Goal: Information Seeking & Learning: Learn about a topic

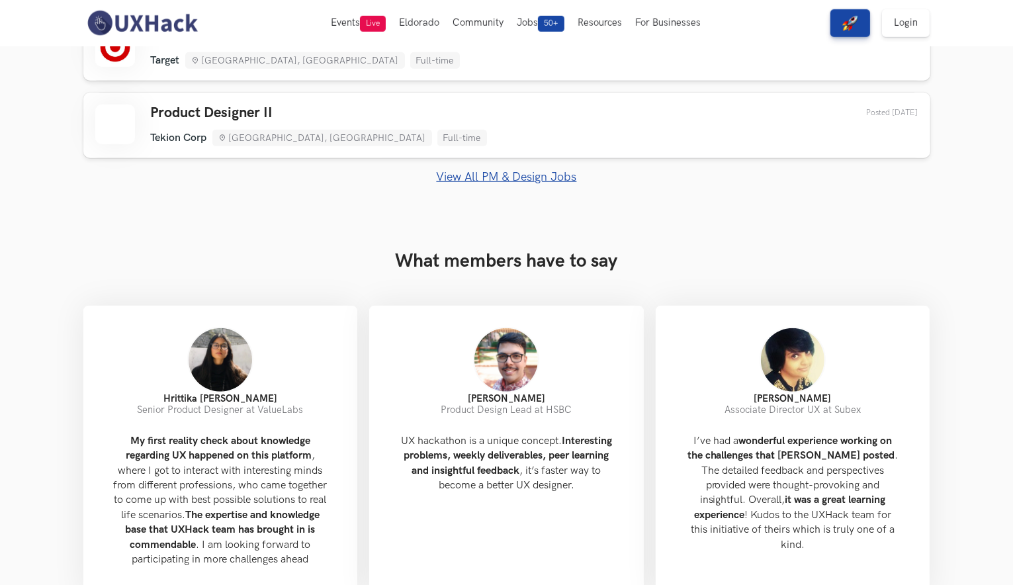
scroll to position [860, 0]
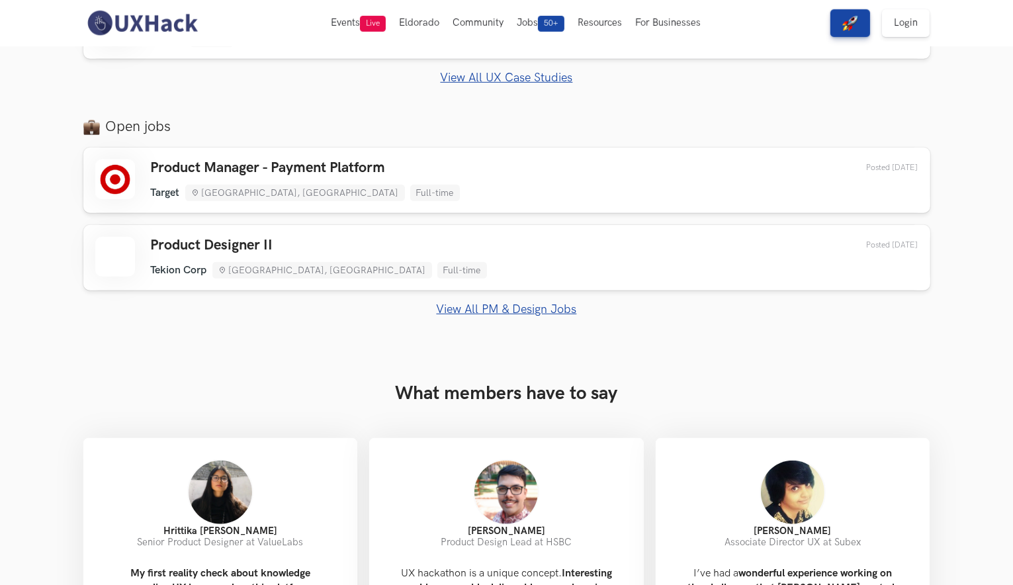
click at [500, 310] on link "View All PM & Design Jobs" at bounding box center [506, 309] width 847 height 14
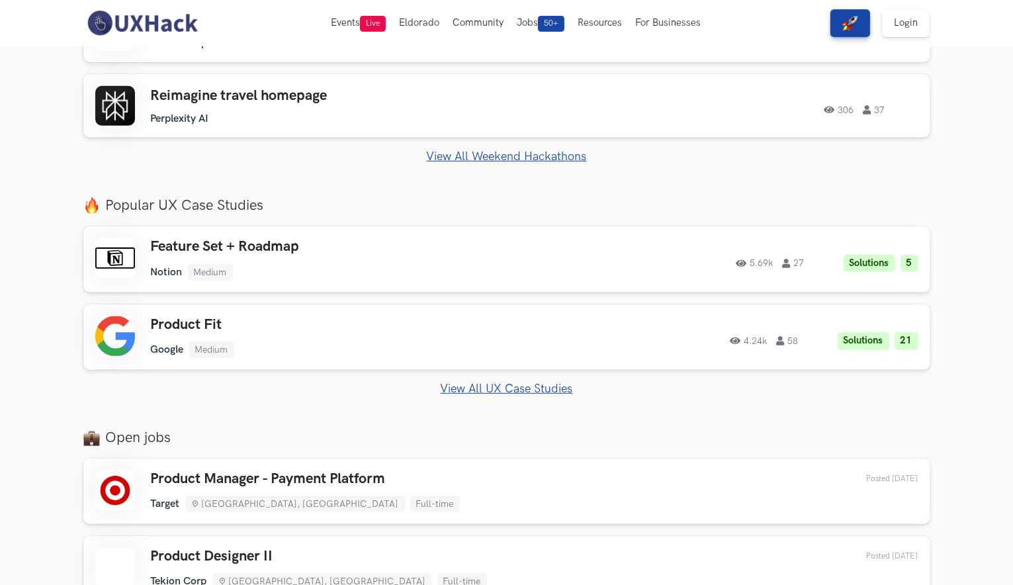
scroll to position [397, 0]
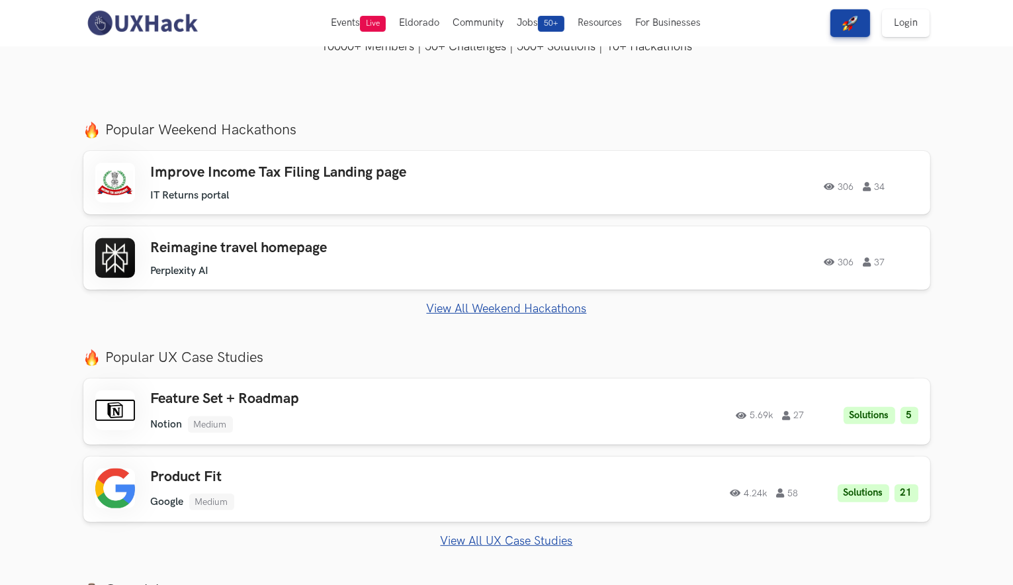
click at [474, 310] on link "View All Weekend Hackathons" at bounding box center [506, 309] width 847 height 14
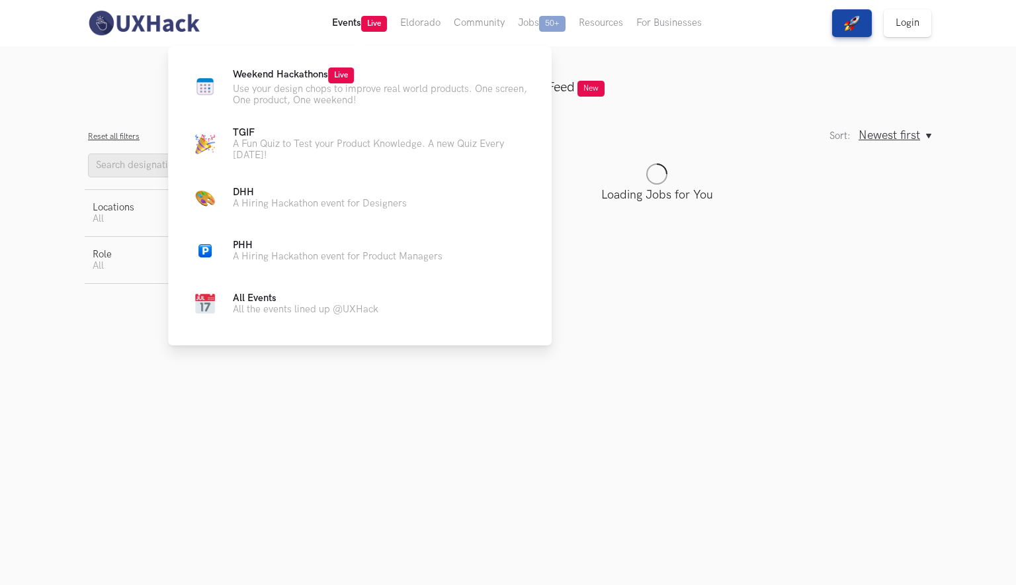
click at [360, 21] on button "Events Live" at bounding box center [360, 23] width 68 height 46
click at [365, 28] on span "Live" at bounding box center [374, 24] width 26 height 16
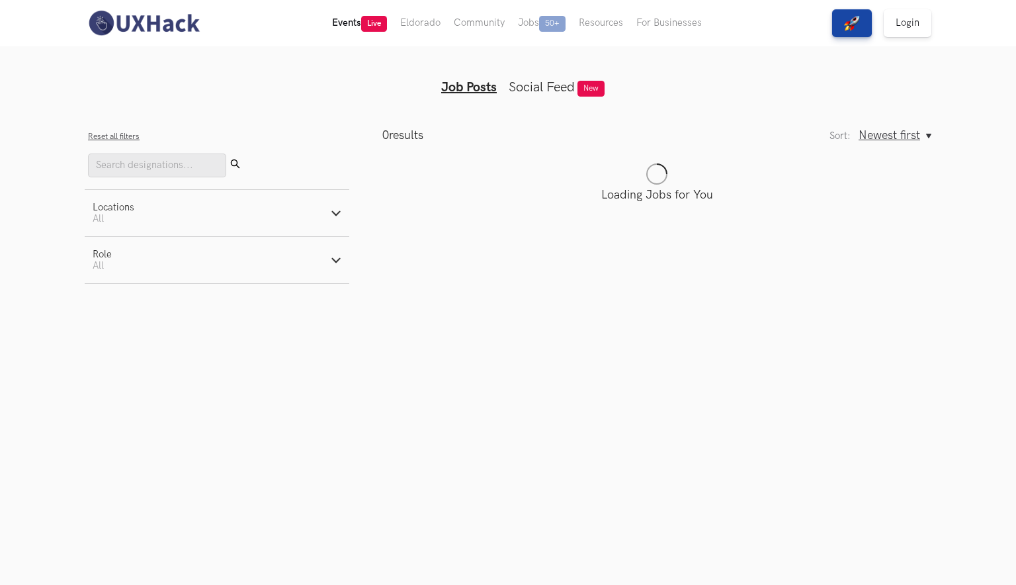
click at [356, 24] on button "Events Live" at bounding box center [360, 23] width 68 height 46
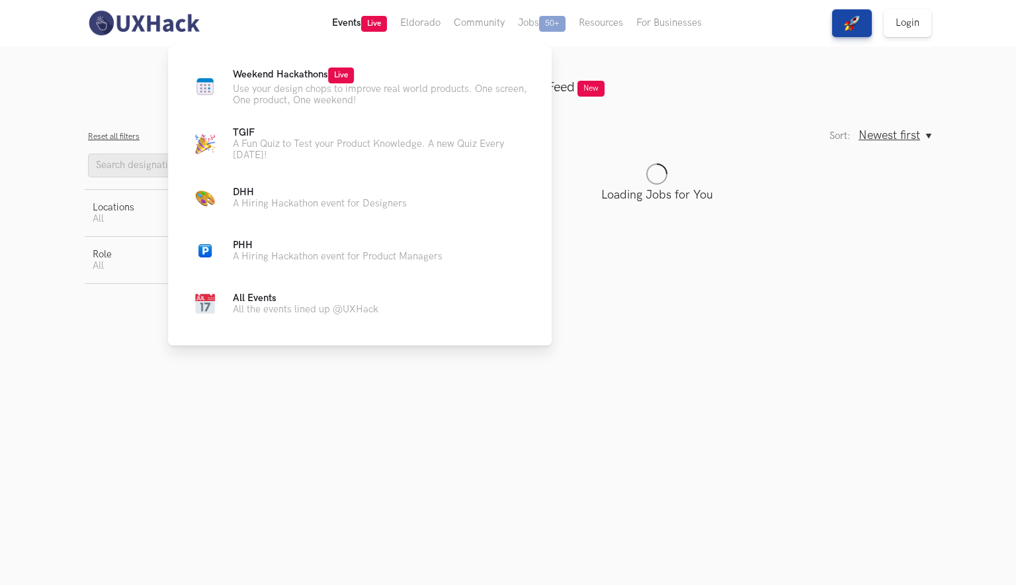
click at [342, 13] on button "Events Live" at bounding box center [360, 23] width 68 height 46
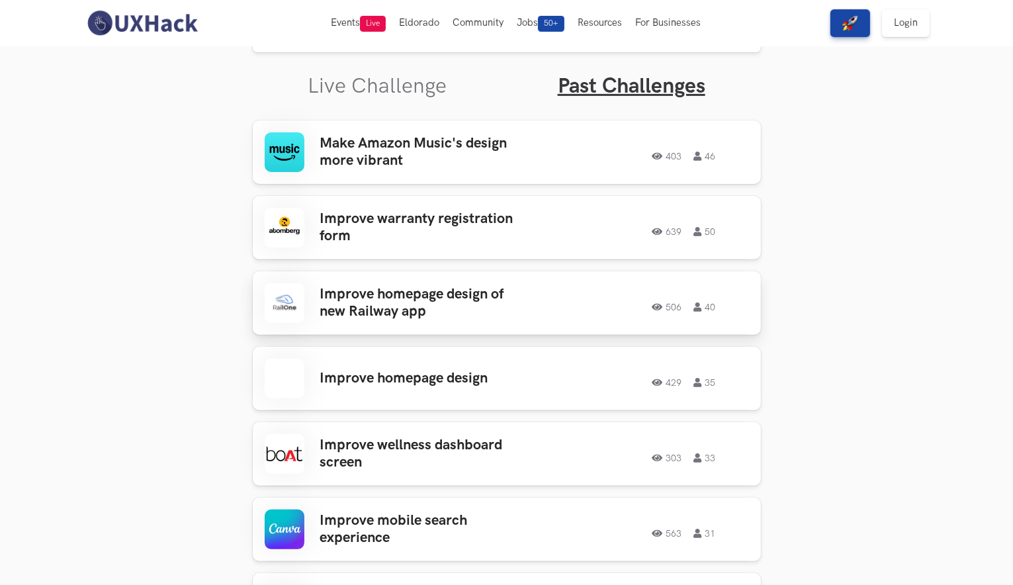
scroll to position [312, 0]
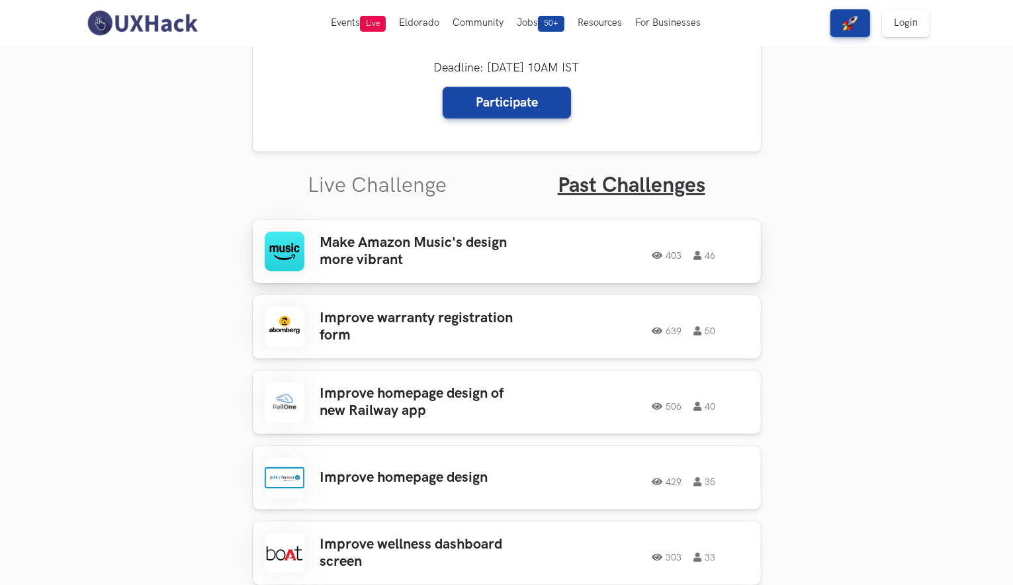
click at [447, 251] on h3 "Make Amazon Music's design more vibrant" at bounding box center [423, 251] width 206 height 35
click at [415, 318] on h3 "Improve warranty registration form" at bounding box center [423, 327] width 206 height 35
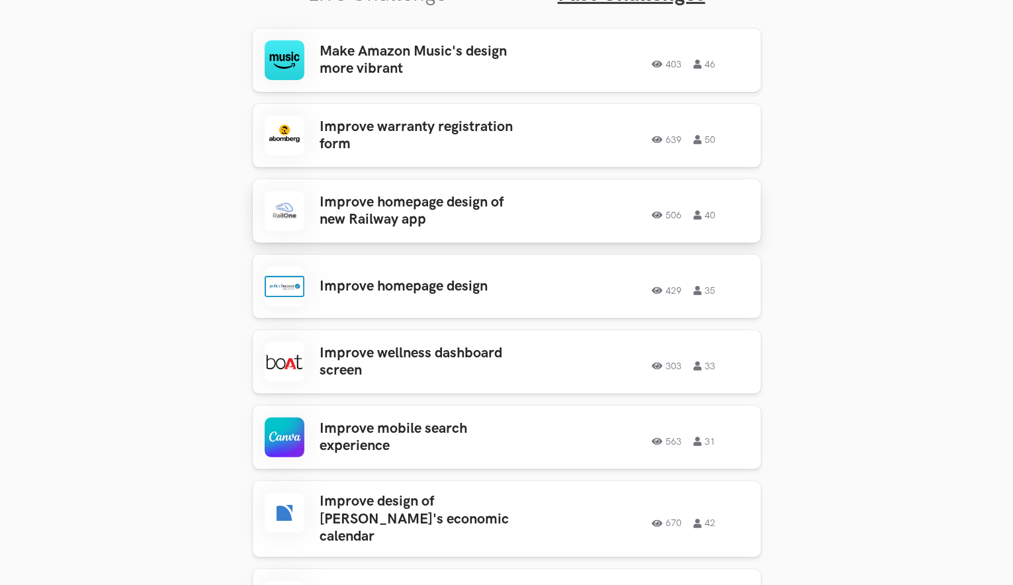
scroll to position [510, 0]
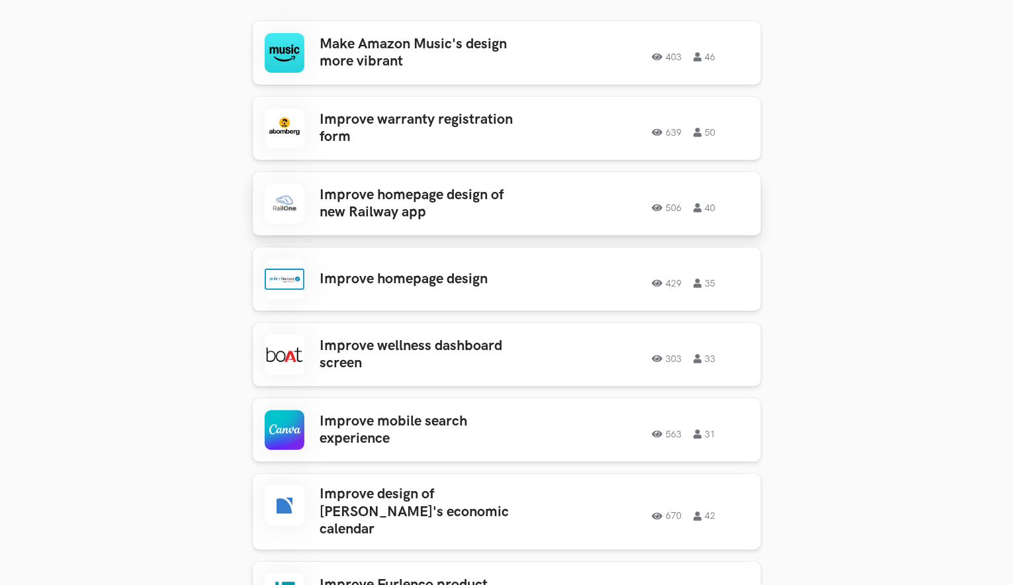
click at [408, 193] on h3 "Improve homepage design of new Railway app" at bounding box center [423, 204] width 206 height 35
click at [450, 180] on link "Improve homepage design of new Railway app 506 40 506 40" at bounding box center [507, 204] width 508 height 64
click at [450, 199] on h3 "Improve homepage design of new Railway app" at bounding box center [423, 204] width 206 height 35
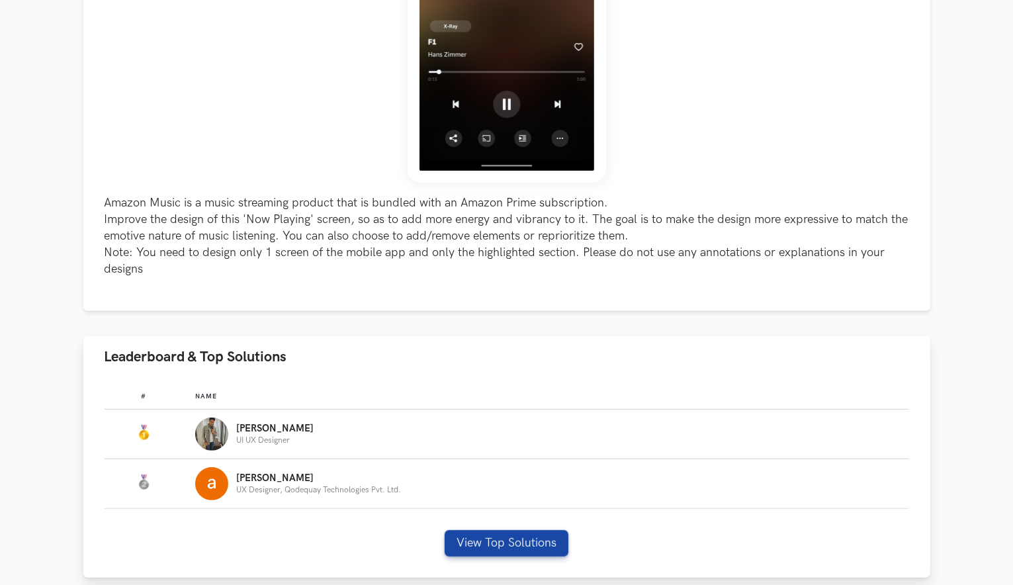
scroll to position [463, 0]
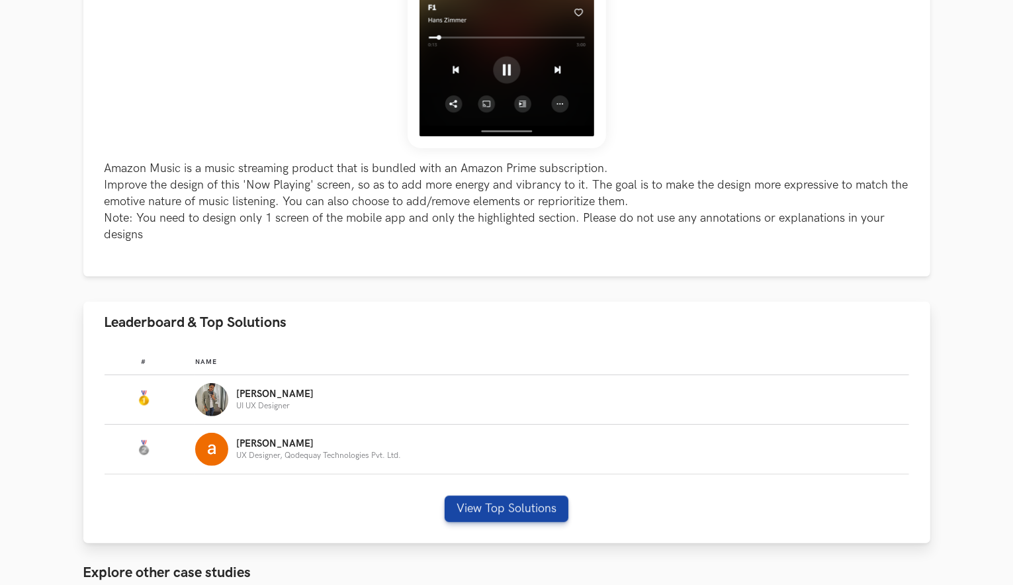
click at [317, 392] on div "Yuvraj UI UX Designer" at bounding box center [545, 399] width 701 height 33
click at [496, 506] on button "View Top Solutions" at bounding box center [507, 509] width 124 height 26
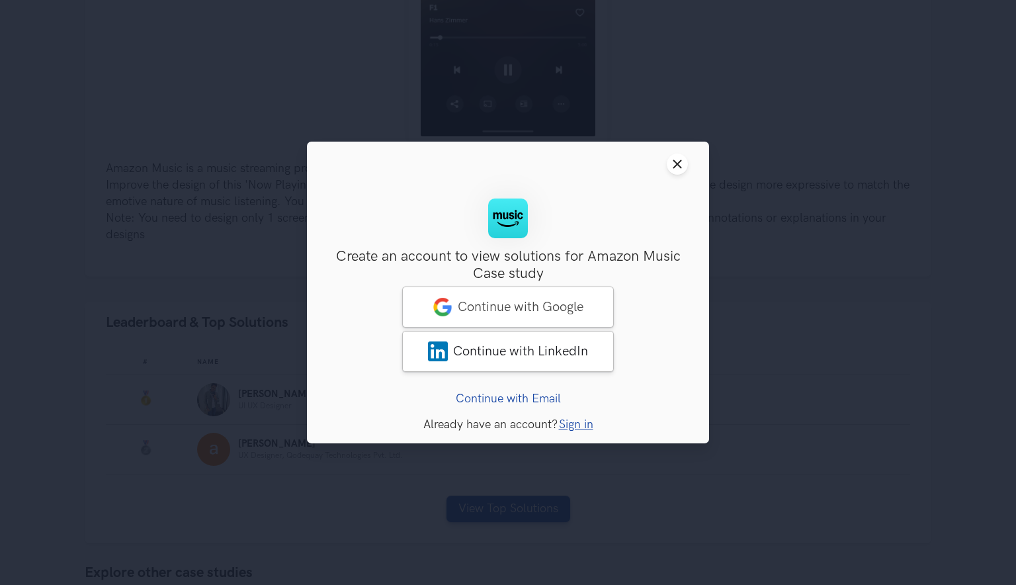
click at [667, 159] on header "Close modal window" at bounding box center [508, 164] width 402 height 45
click at [684, 171] on button "Close modal window" at bounding box center [677, 164] width 21 height 21
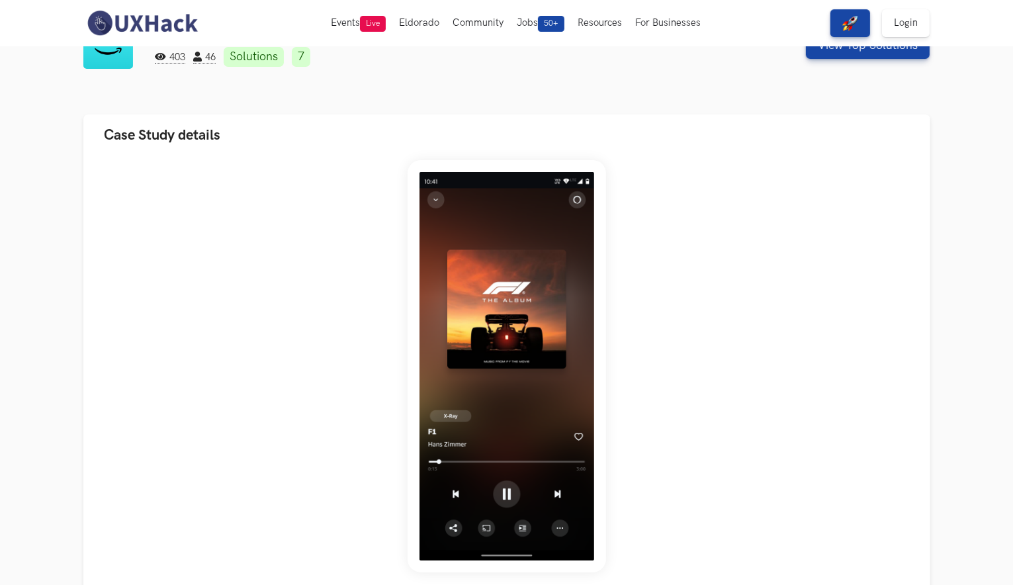
scroll to position [0, 0]
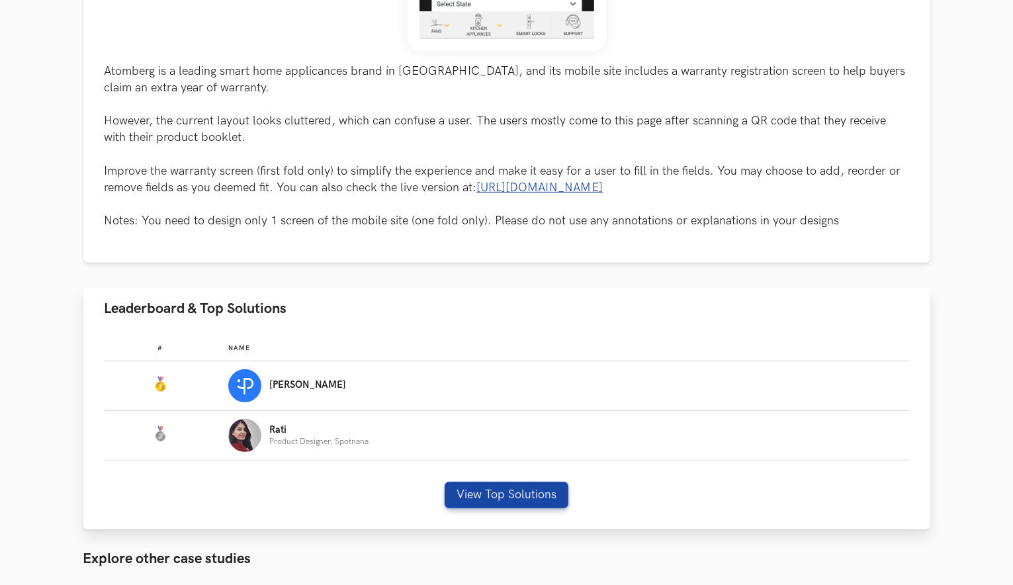
scroll to position [529, 0]
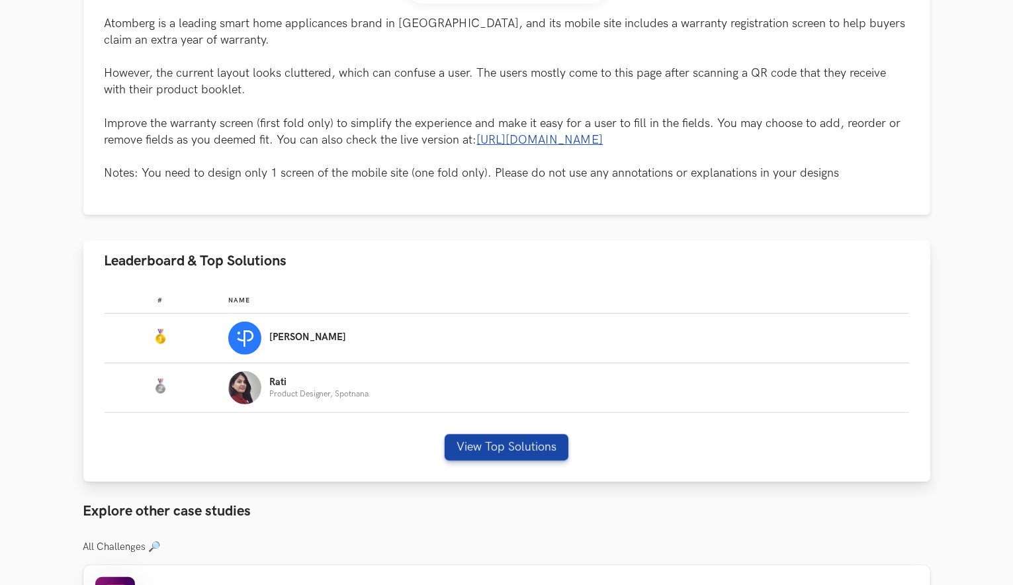
click at [328, 337] on div "[PERSON_NAME]" at bounding box center [562, 338] width 669 height 33
click at [305, 337] on p "[PERSON_NAME]" at bounding box center [307, 337] width 77 height 11
click at [249, 337] on img "Leaderboard" at bounding box center [244, 338] width 33 height 33
click at [479, 445] on button "View Top Solutions" at bounding box center [507, 447] width 124 height 26
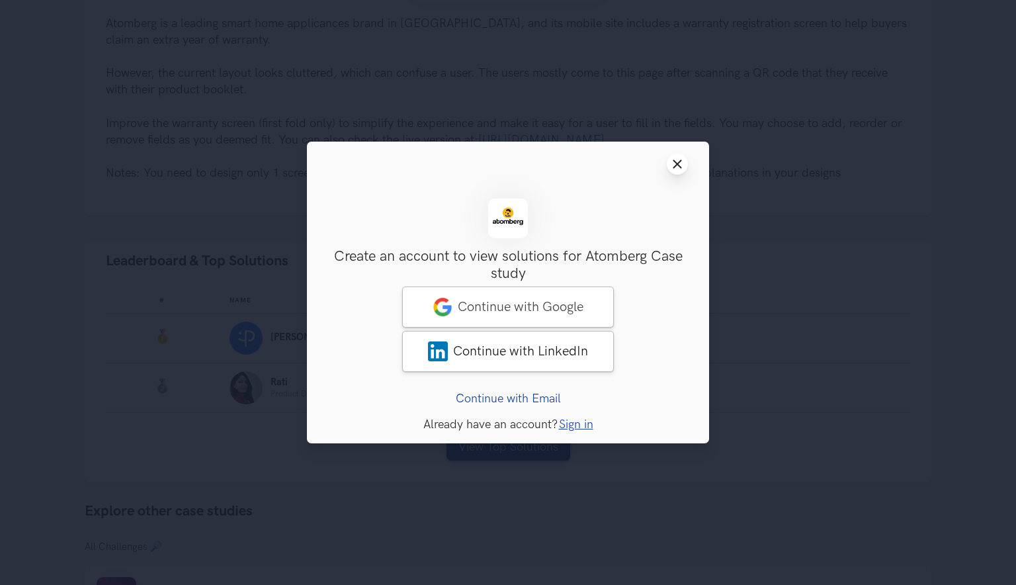
click at [684, 163] on button "Close modal window" at bounding box center [677, 164] width 21 height 21
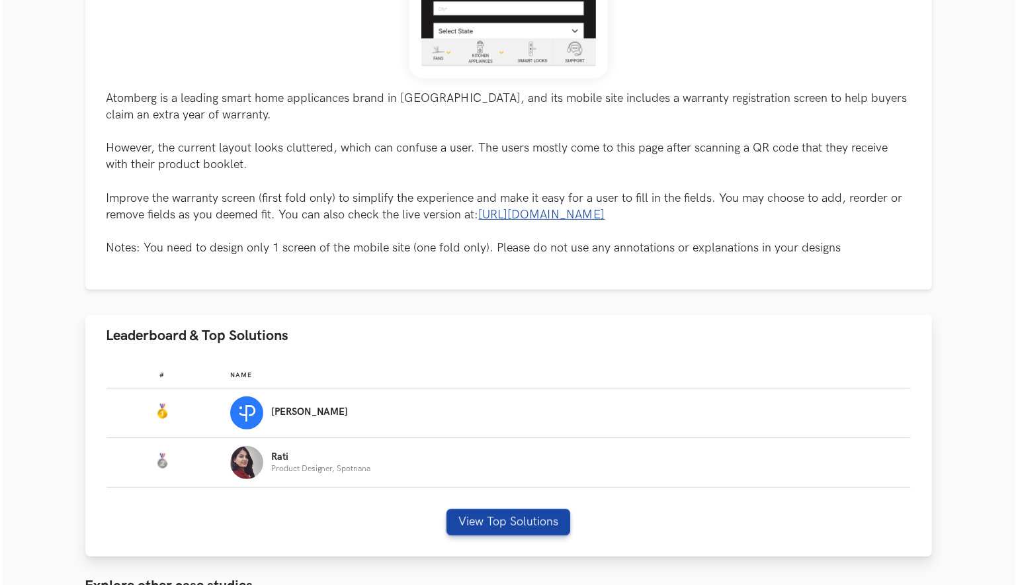
scroll to position [662, 0]
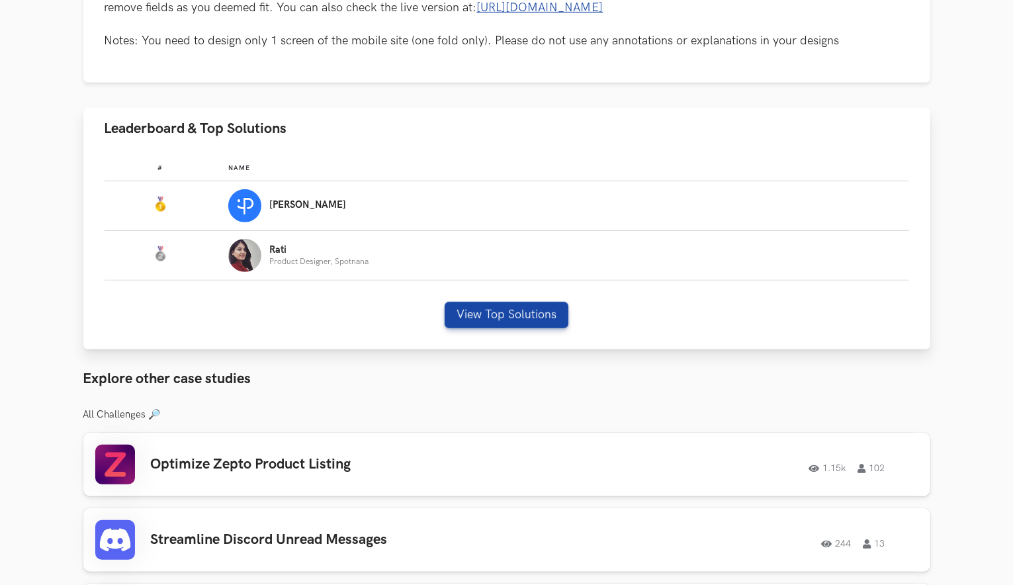
click at [527, 297] on div "# Name #: Name: Pulkit Yadav #: Name: Rati Product Designer, Spotnana View Top …" at bounding box center [506, 250] width 847 height 200
click at [526, 306] on button "View Top Solutions" at bounding box center [507, 315] width 124 height 26
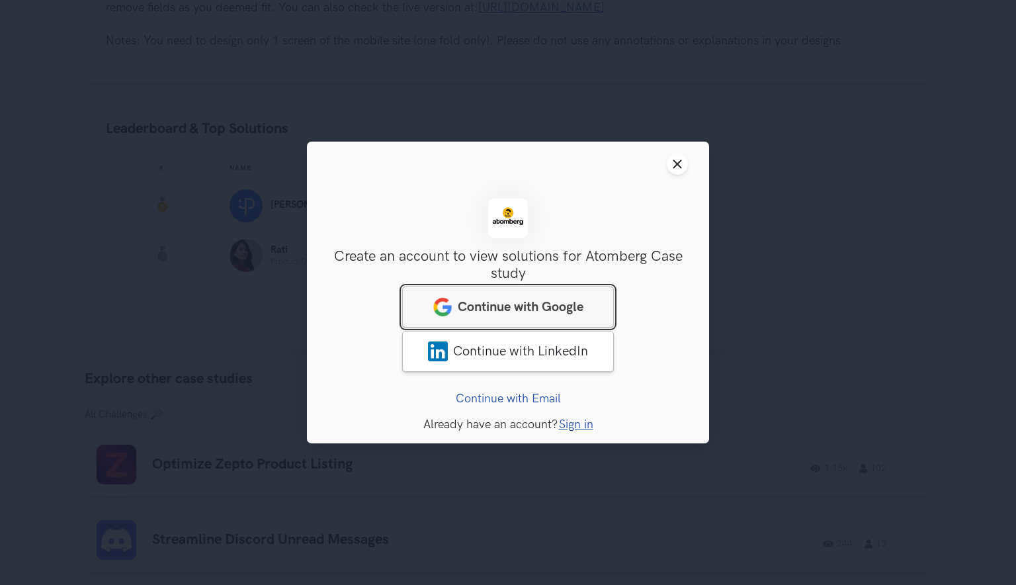
click at [514, 305] on span "Continue with Google" at bounding box center [521, 307] width 126 height 16
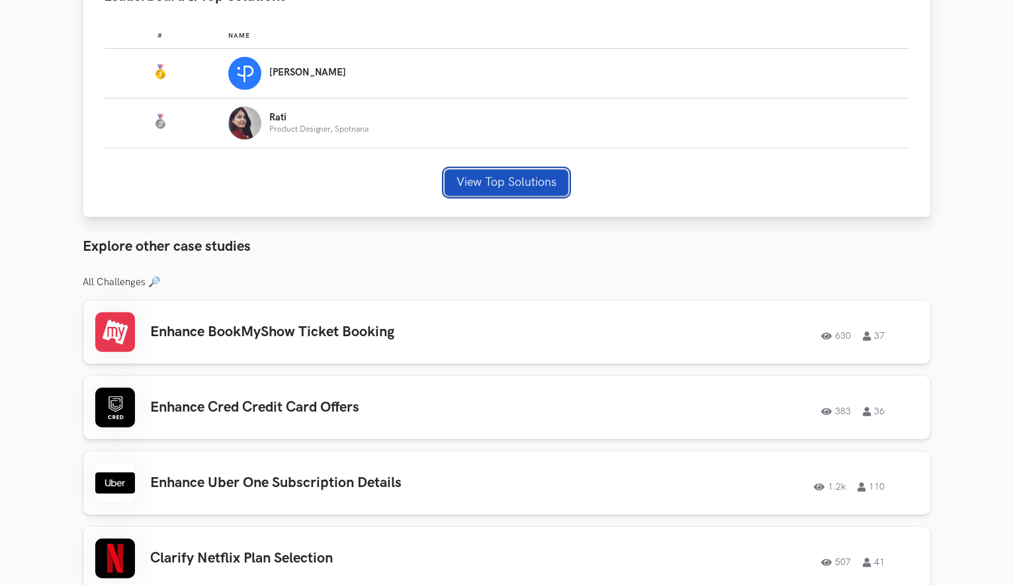
click at [487, 187] on button "View Top Solutions" at bounding box center [507, 182] width 124 height 26
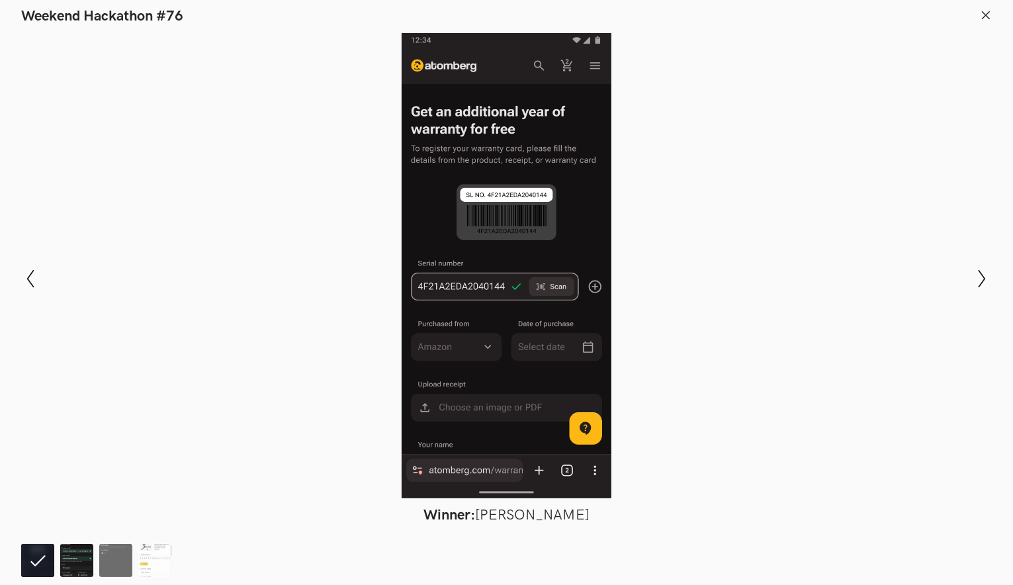
click at [84, 551] on img at bounding box center [76, 560] width 33 height 33
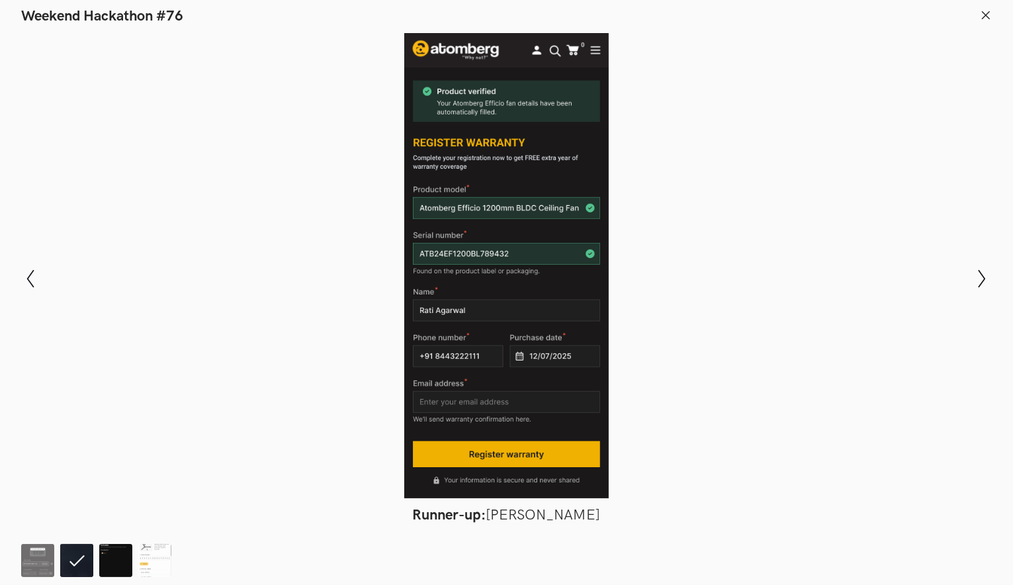
click at [114, 565] on img at bounding box center [115, 560] width 33 height 33
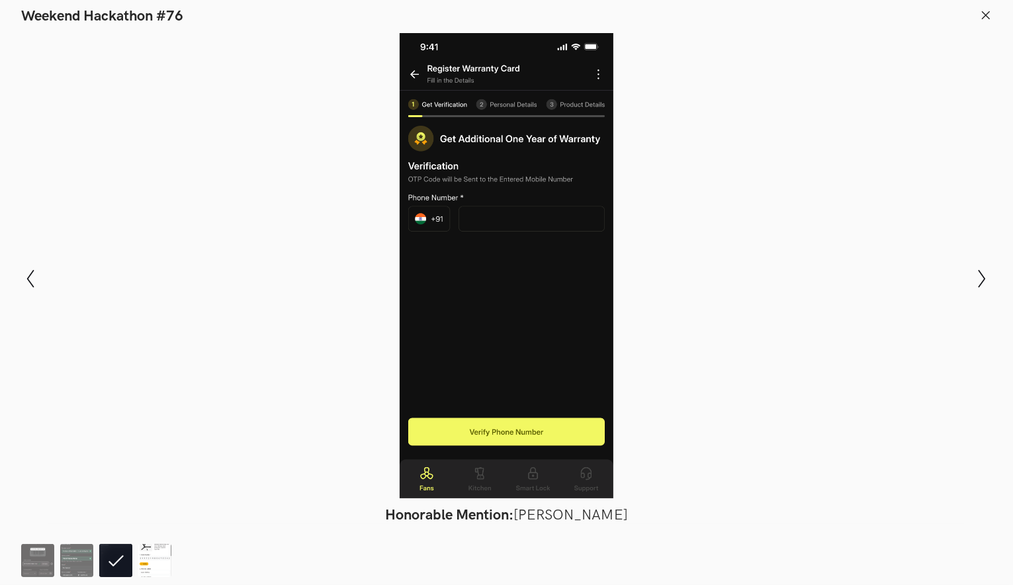
click at [156, 564] on img at bounding box center [154, 560] width 33 height 33
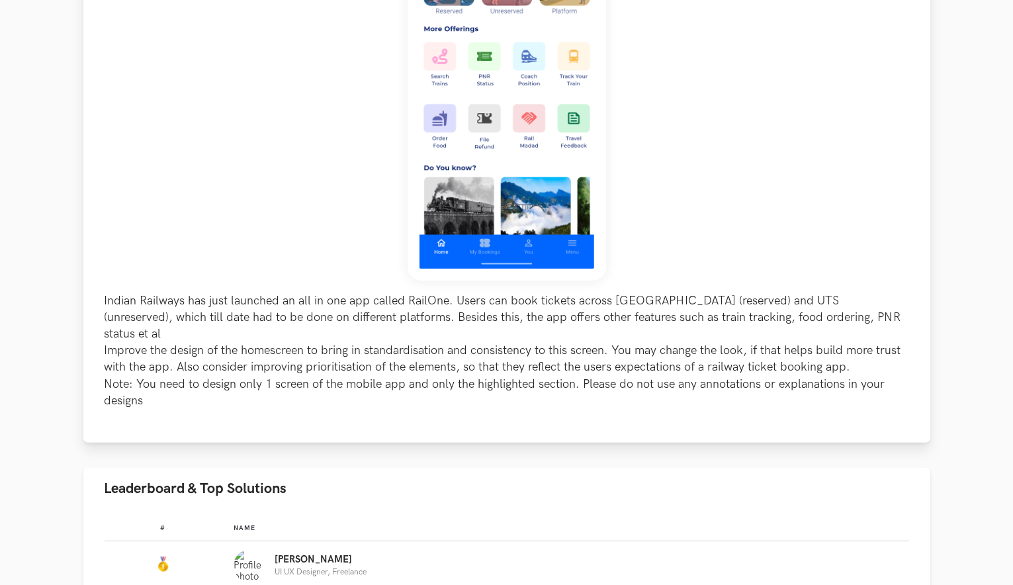
scroll to position [662, 0]
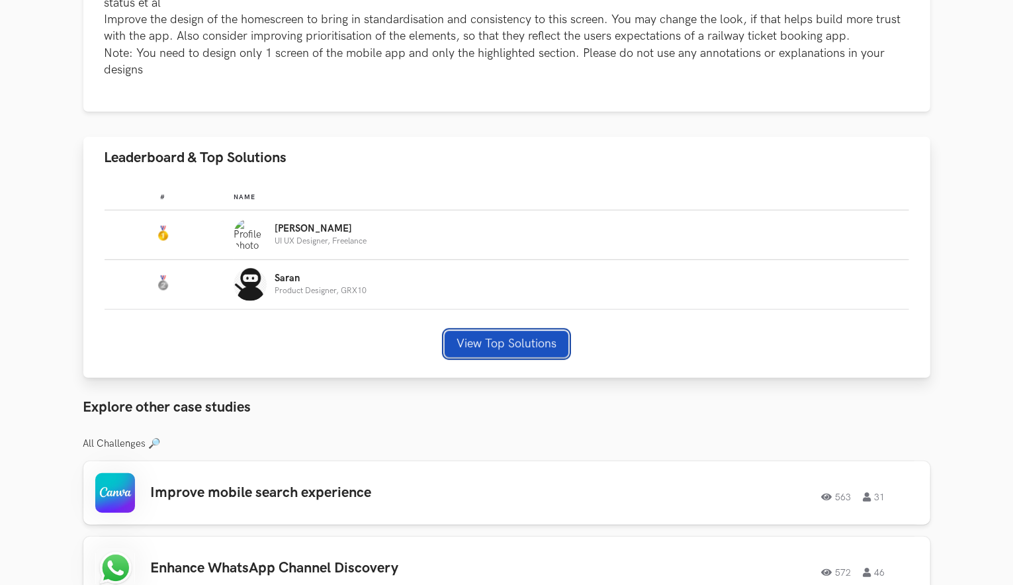
click at [527, 331] on button "View Top Solutions" at bounding box center [507, 344] width 124 height 26
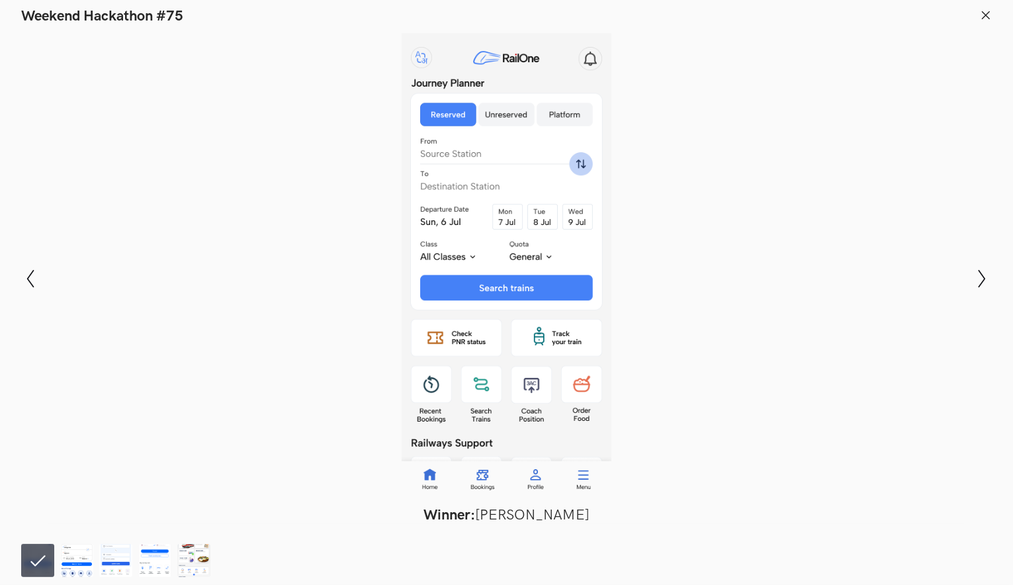
scroll to position [1257, 0]
click at [77, 559] on img at bounding box center [76, 560] width 33 height 33
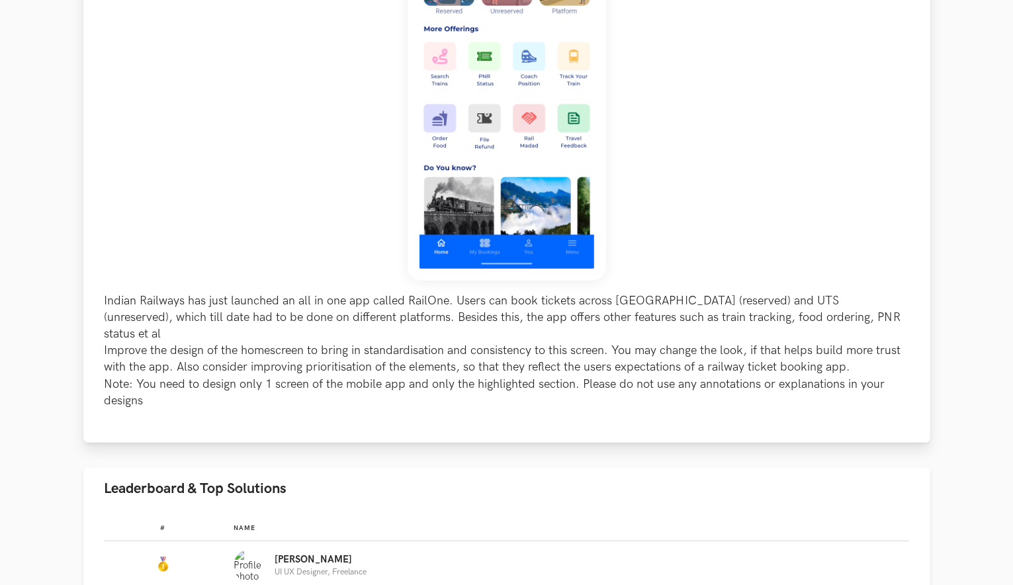
scroll to position [596, 0]
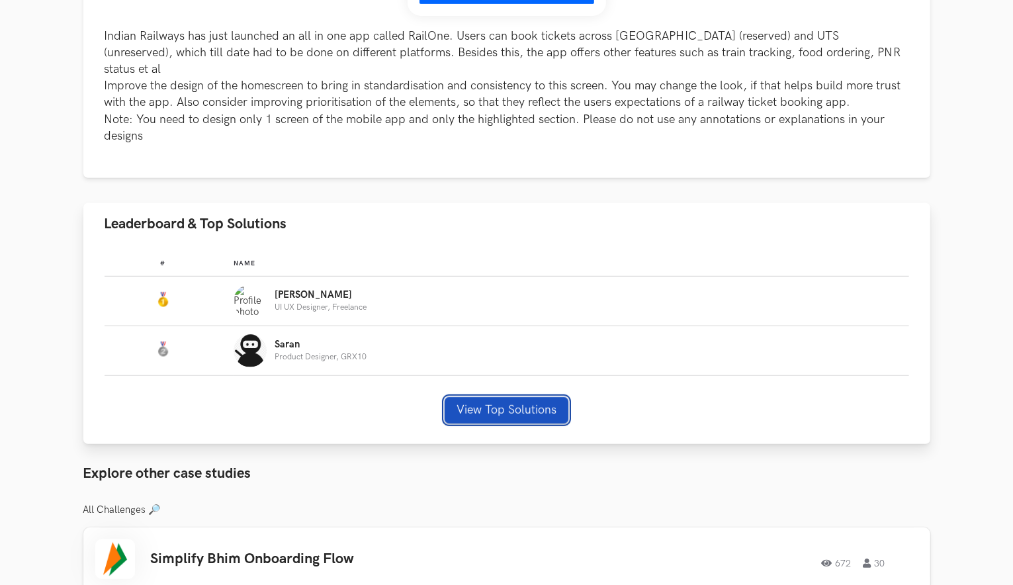
click at [517, 398] on button "View Top Solutions" at bounding box center [507, 410] width 124 height 26
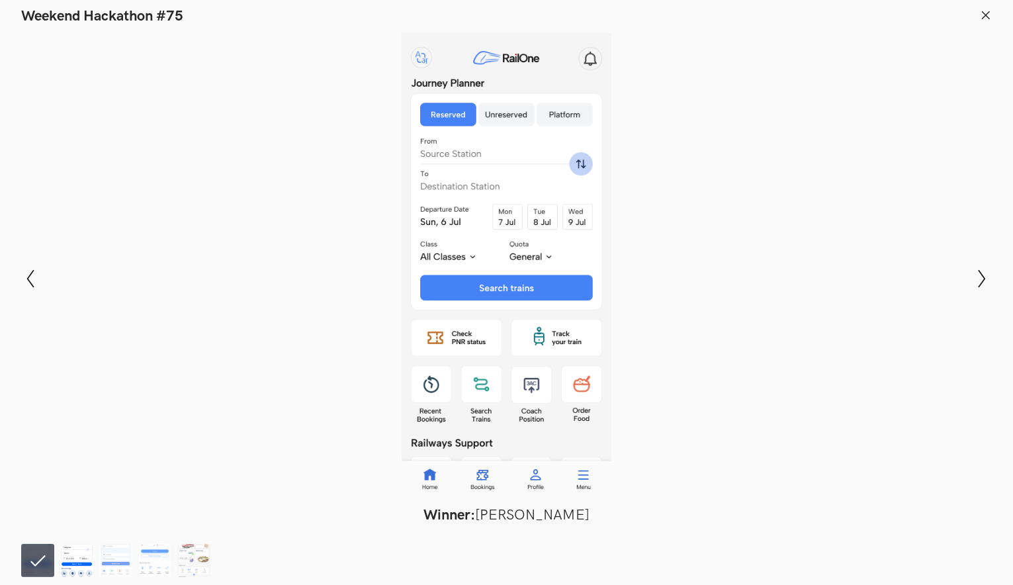
click at [79, 559] on img at bounding box center [76, 560] width 33 height 33
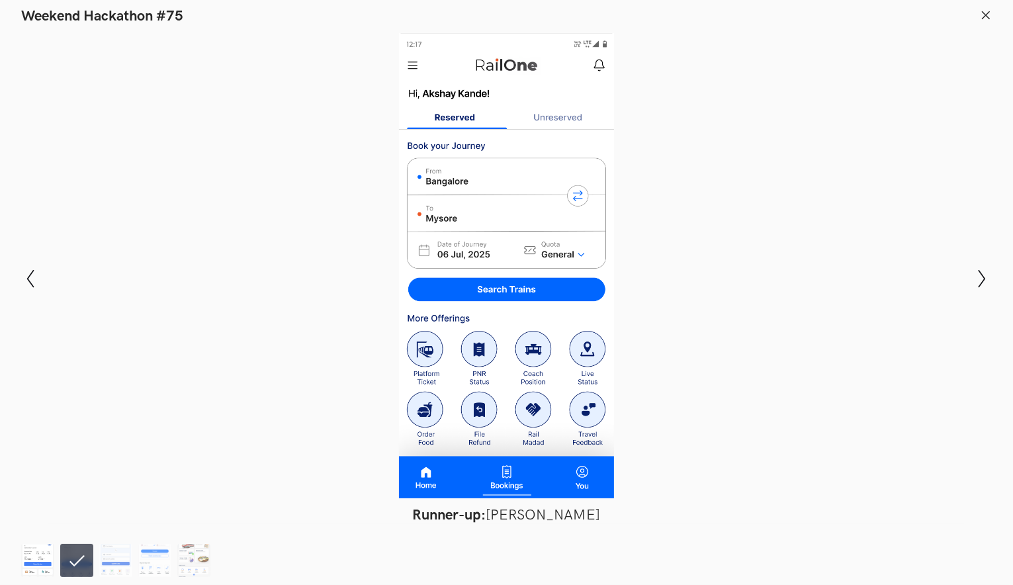
click at [53, 556] on img at bounding box center [37, 560] width 33 height 33
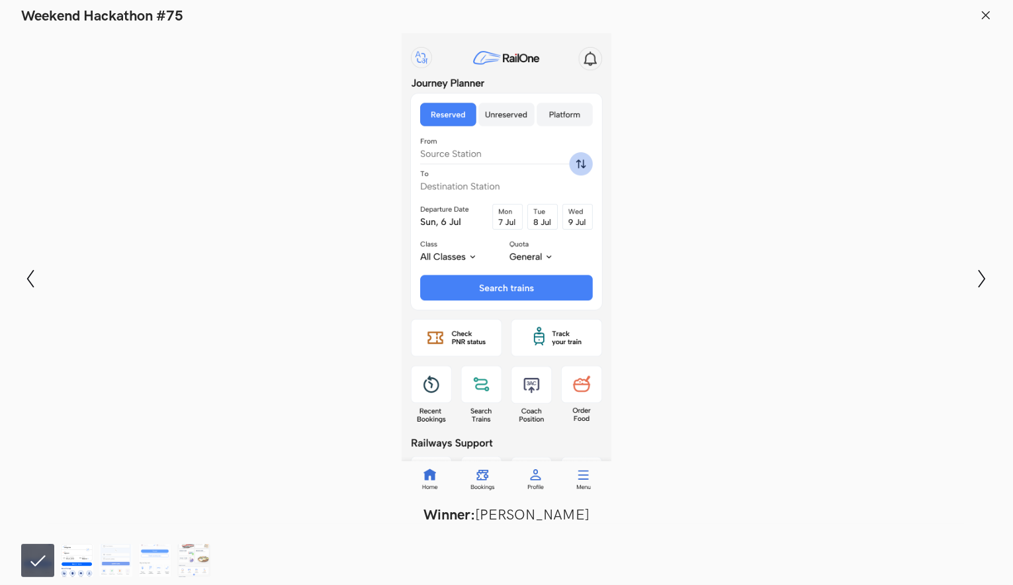
click at [78, 563] on img at bounding box center [76, 560] width 33 height 33
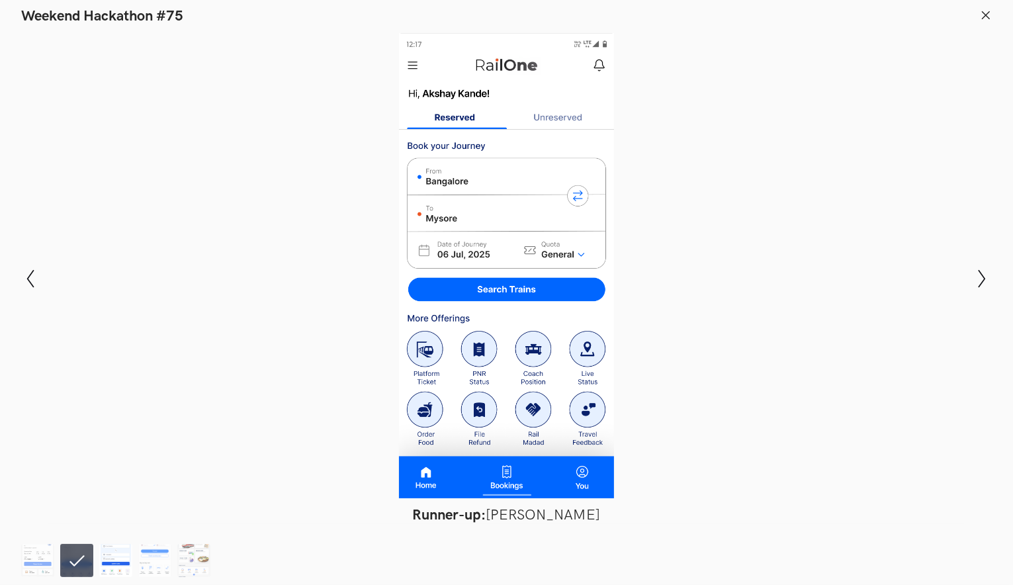
click at [110, 567] on img at bounding box center [115, 560] width 33 height 33
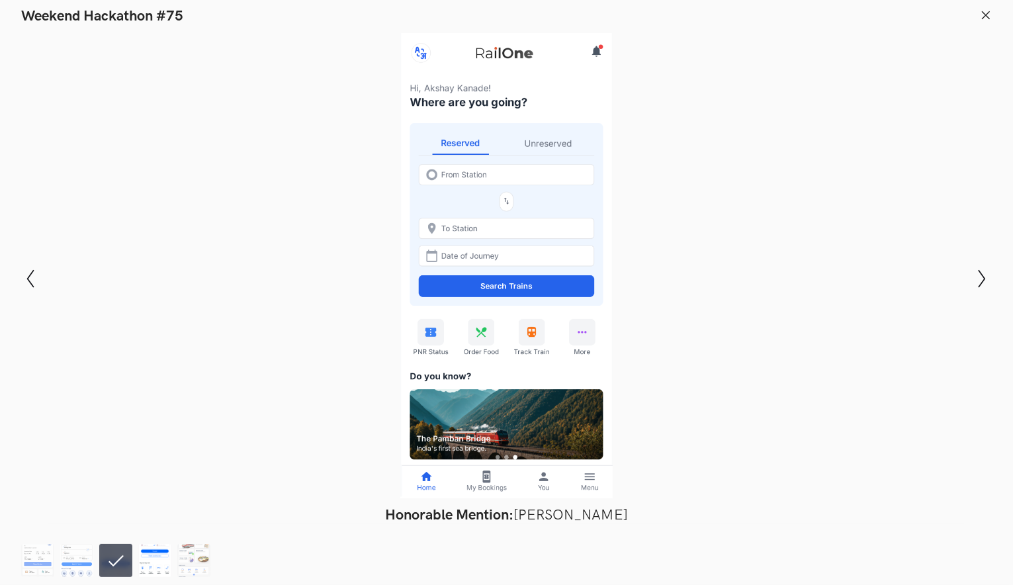
click at [149, 566] on img at bounding box center [154, 560] width 33 height 33
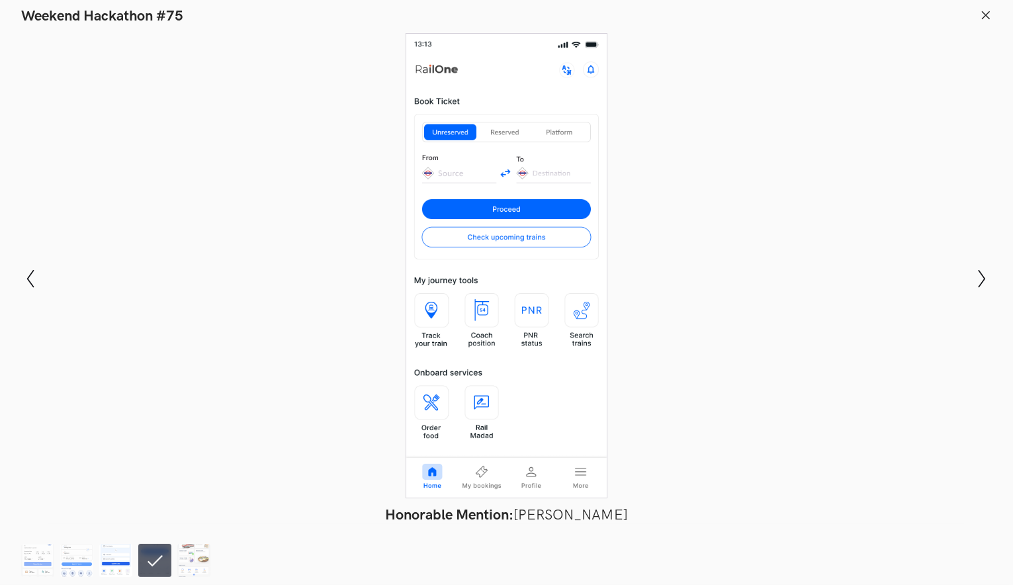
click at [118, 557] on img at bounding box center [115, 560] width 33 height 33
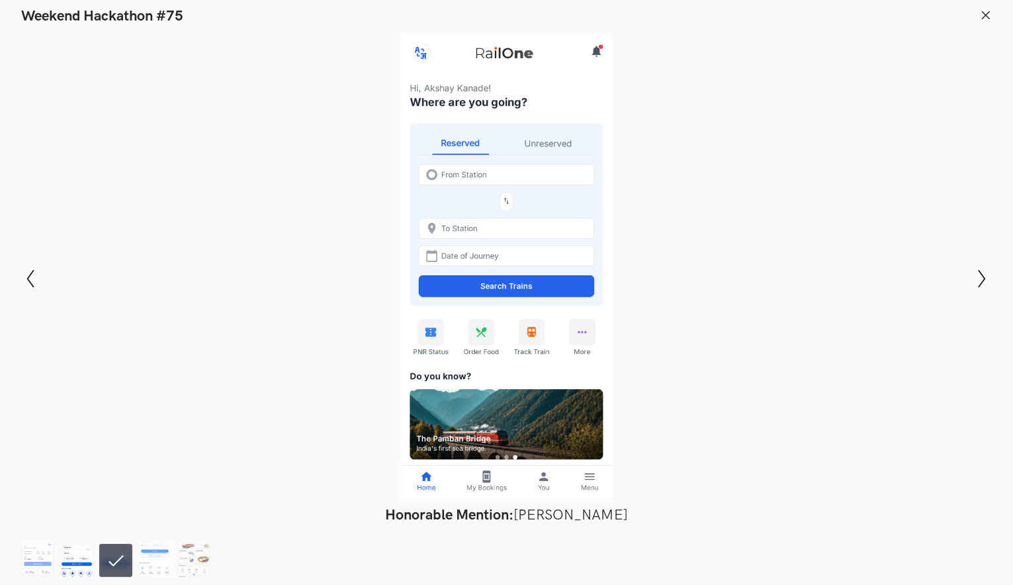
click at [72, 557] on img at bounding box center [76, 560] width 33 height 33
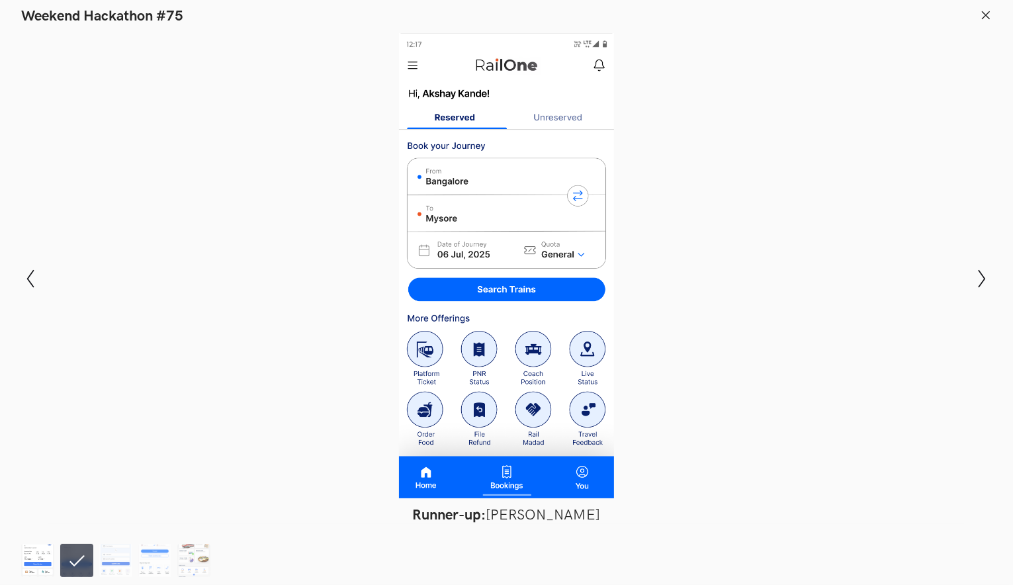
click at [44, 554] on img at bounding box center [37, 560] width 33 height 33
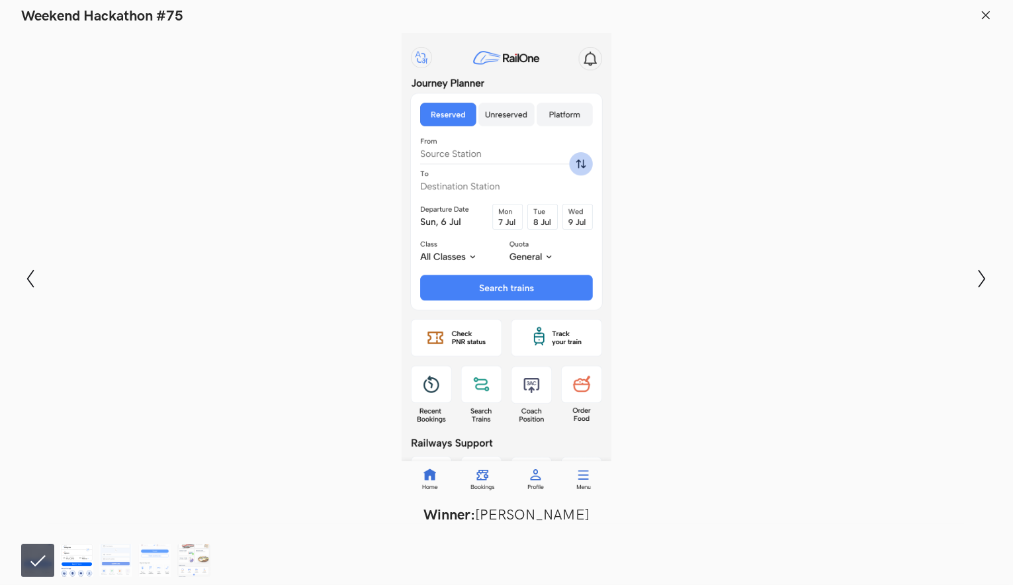
click at [78, 559] on img at bounding box center [76, 560] width 33 height 33
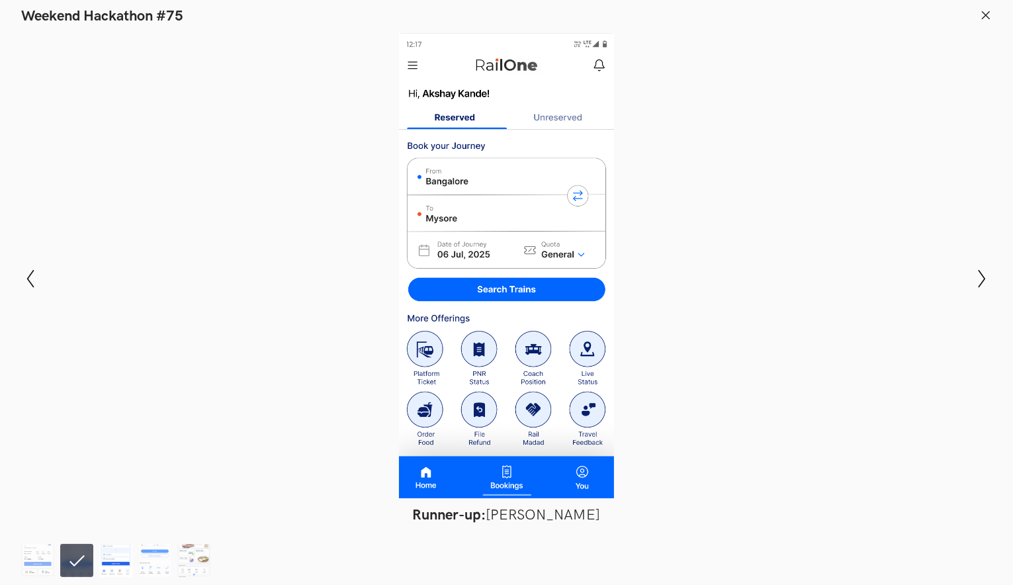
click at [112, 559] on img at bounding box center [115, 560] width 33 height 33
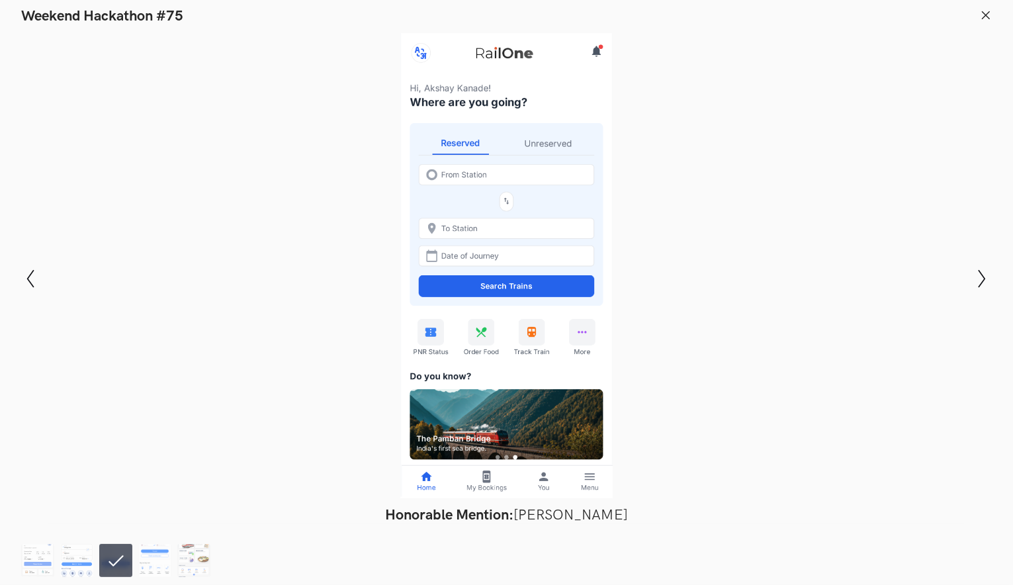
click at [123, 559] on li at bounding box center [115, 560] width 33 height 33
click at [146, 559] on img at bounding box center [154, 560] width 33 height 33
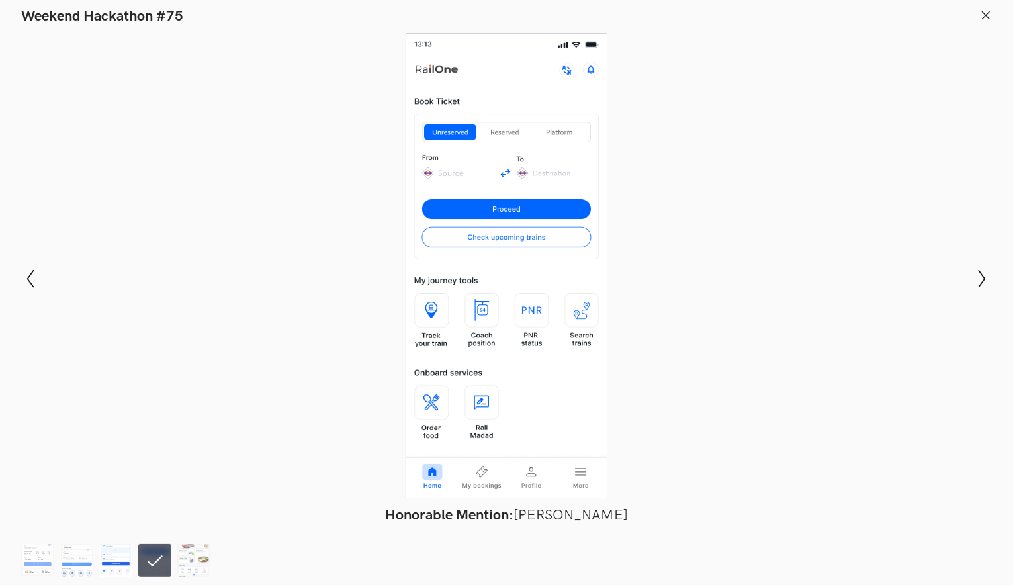
click at [123, 561] on img at bounding box center [115, 560] width 33 height 33
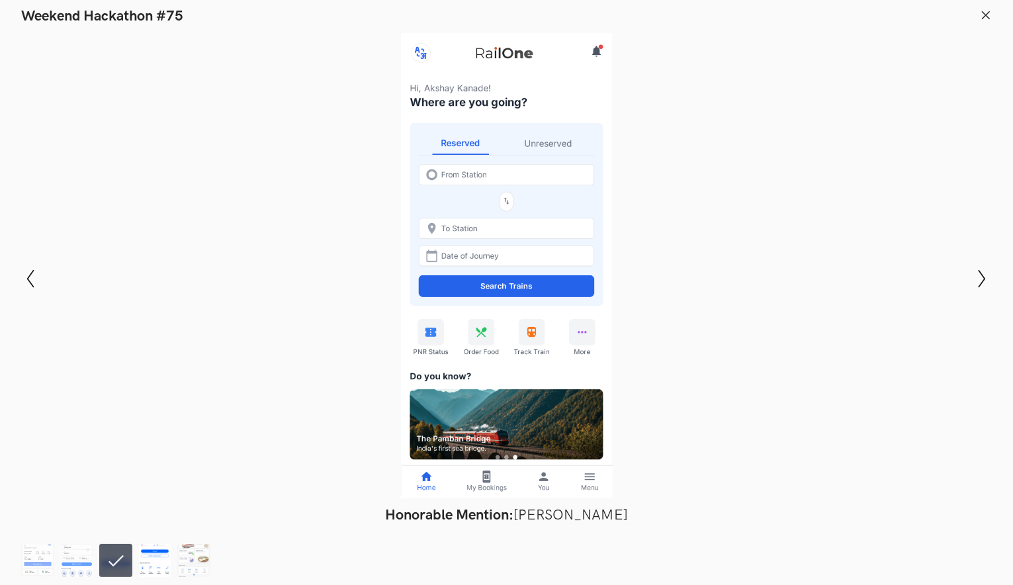
click at [146, 561] on img at bounding box center [154, 560] width 33 height 33
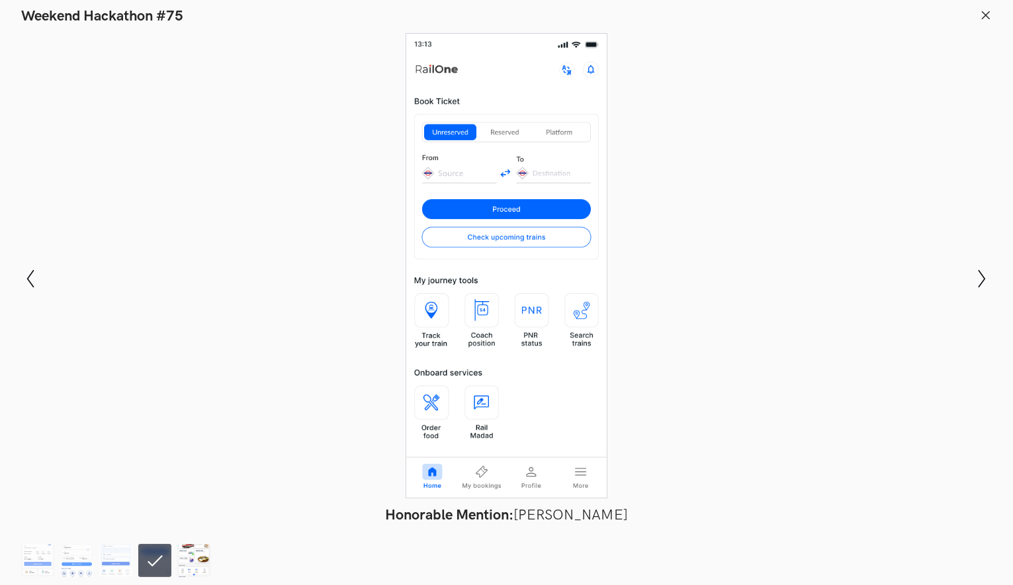
click at [194, 559] on img at bounding box center [193, 560] width 33 height 33
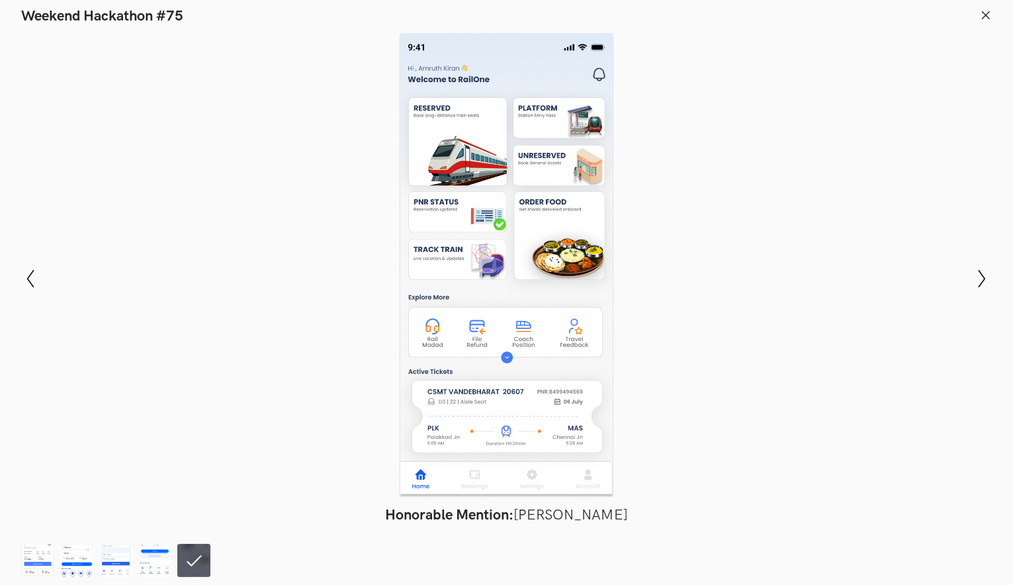
click at [985, 14] on line at bounding box center [986, 14] width 7 height 7
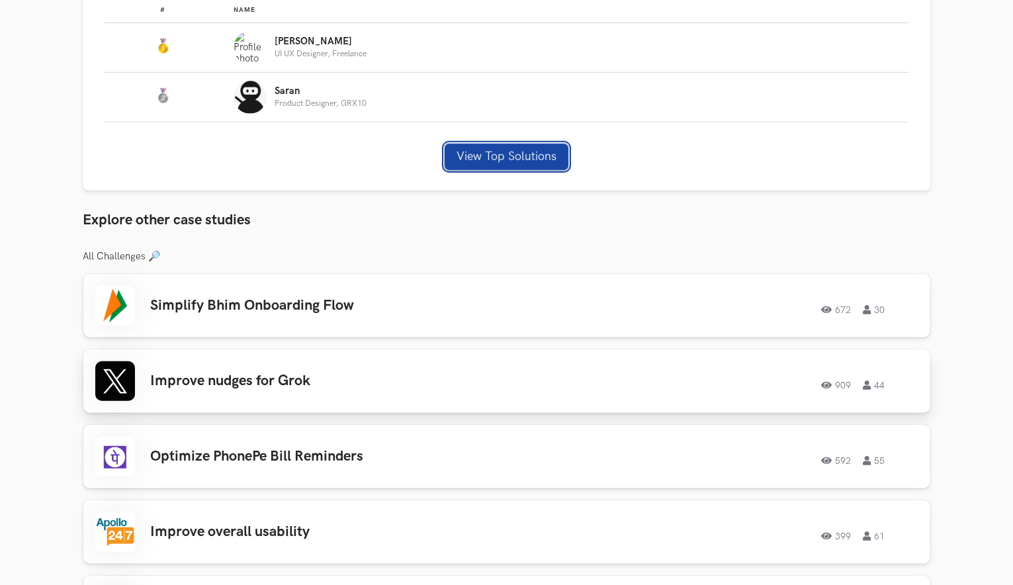
scroll to position [993, 0]
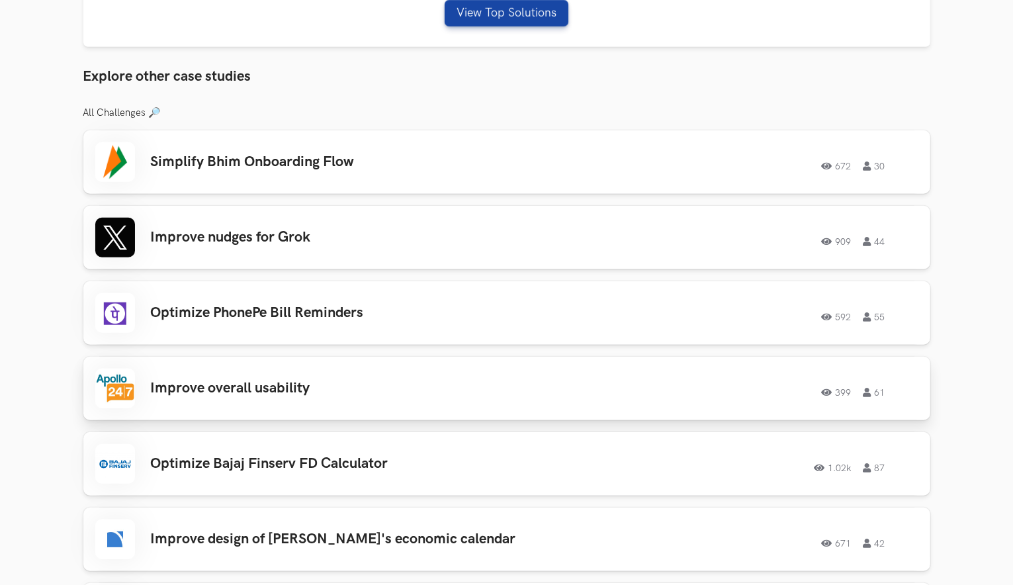
click at [292, 380] on h3 "Improve overall usability" at bounding box center [339, 388] width 376 height 17
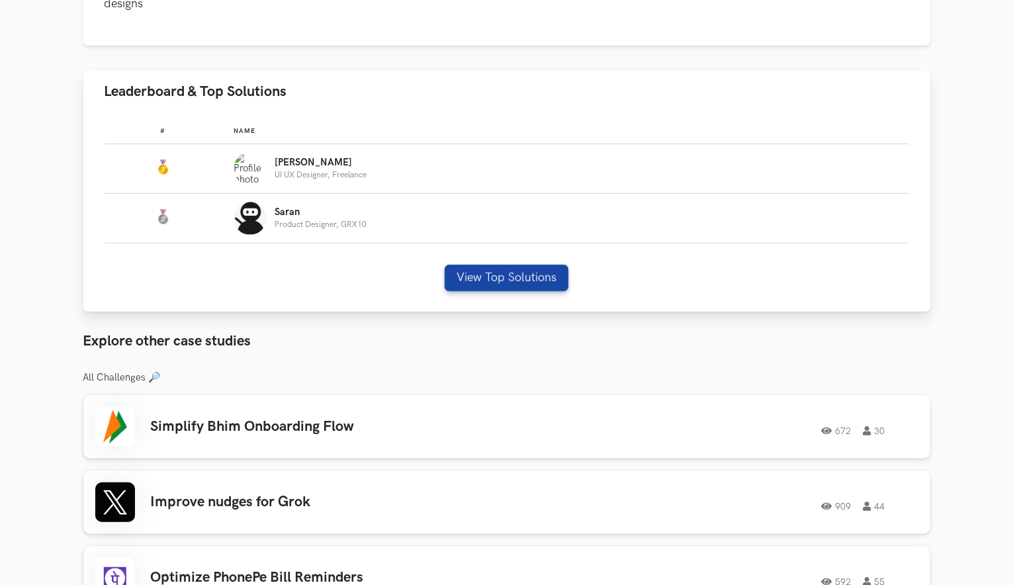
scroll to position [926, 0]
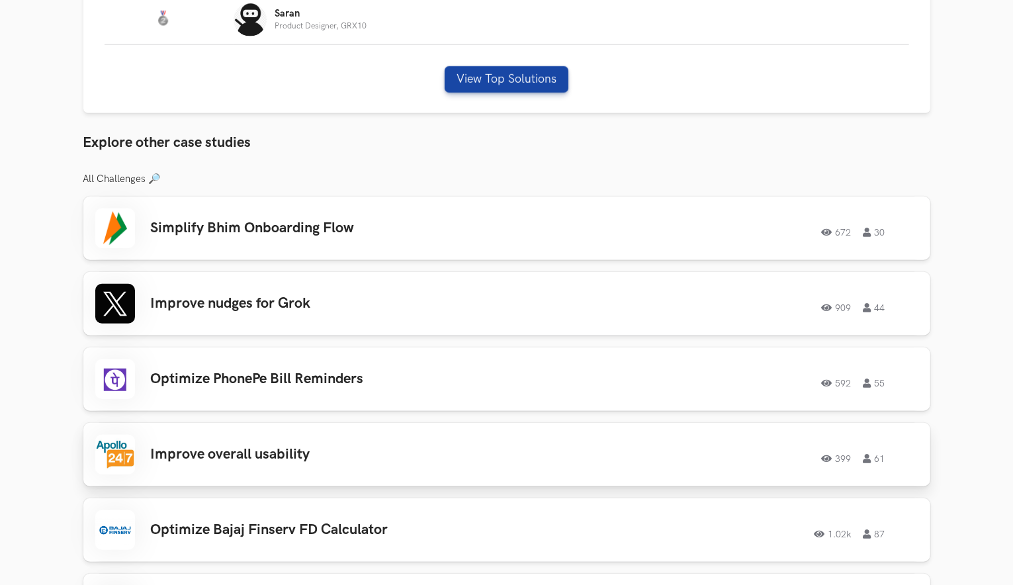
click at [259, 435] on div "Improve overall usability 399 61 399 61" at bounding box center [506, 455] width 823 height 40
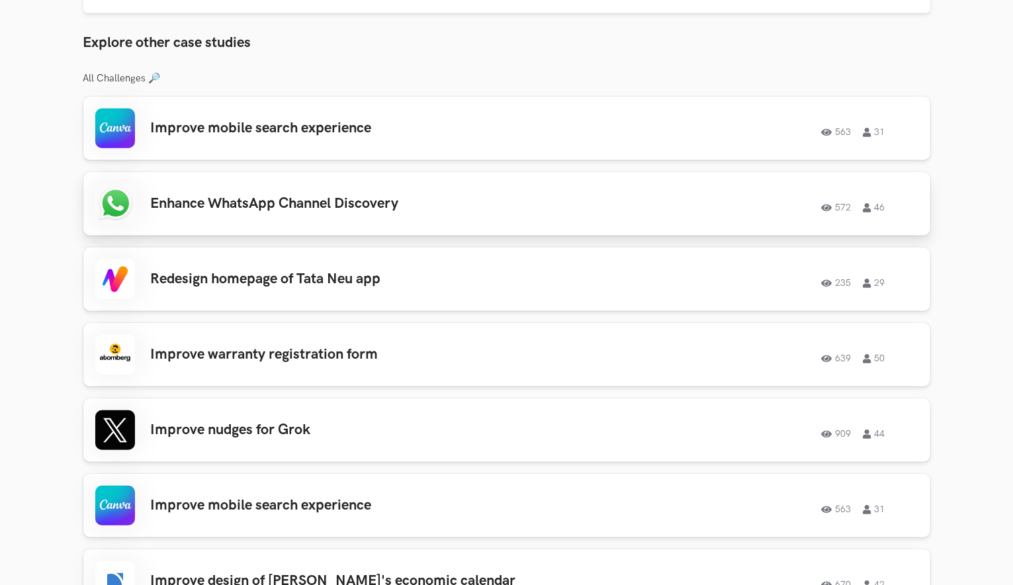
scroll to position [1125, 0]
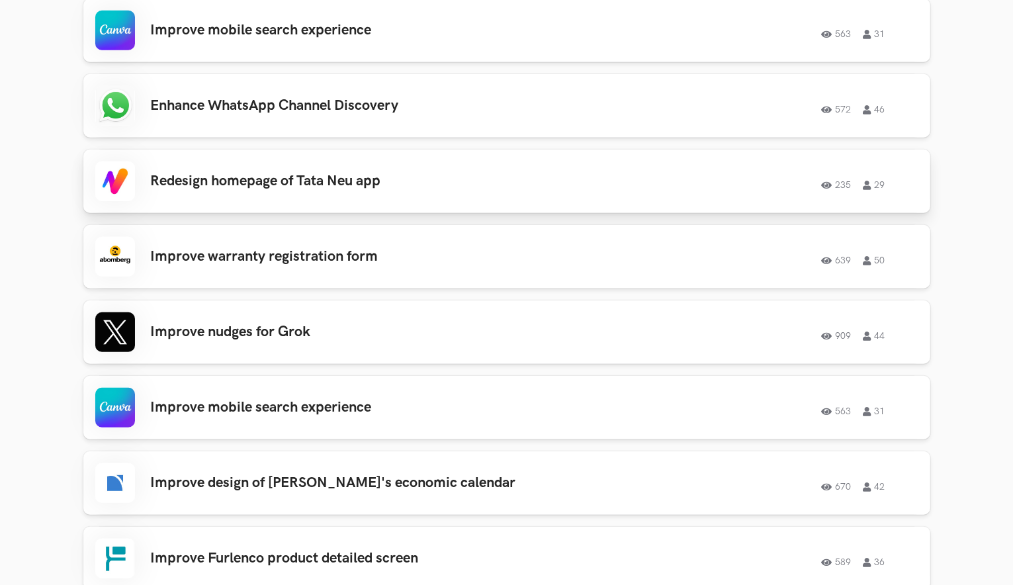
click at [365, 186] on h3 "Redesign homepage of Tata Neu app" at bounding box center [339, 181] width 376 height 17
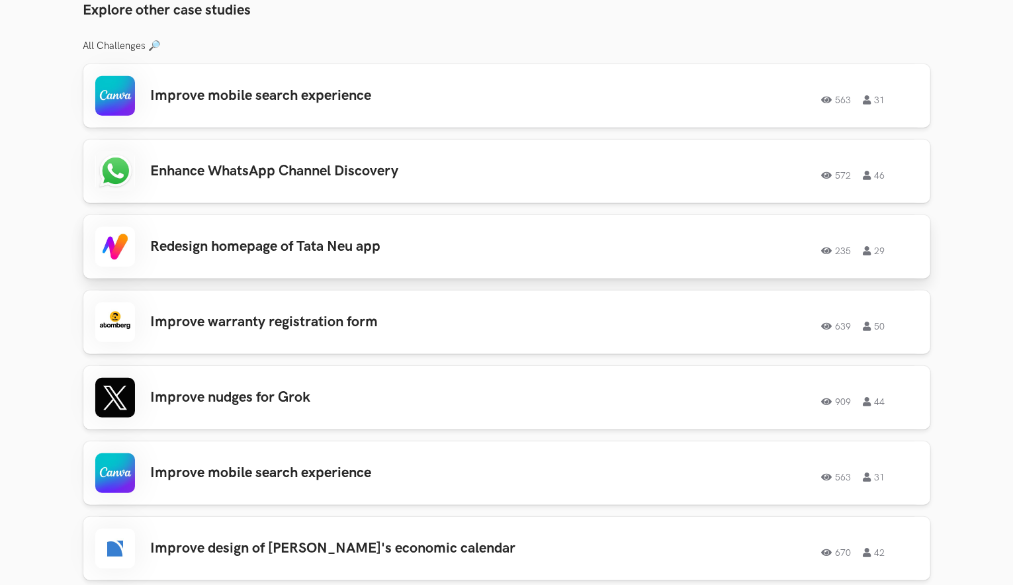
scroll to position [1324, 0]
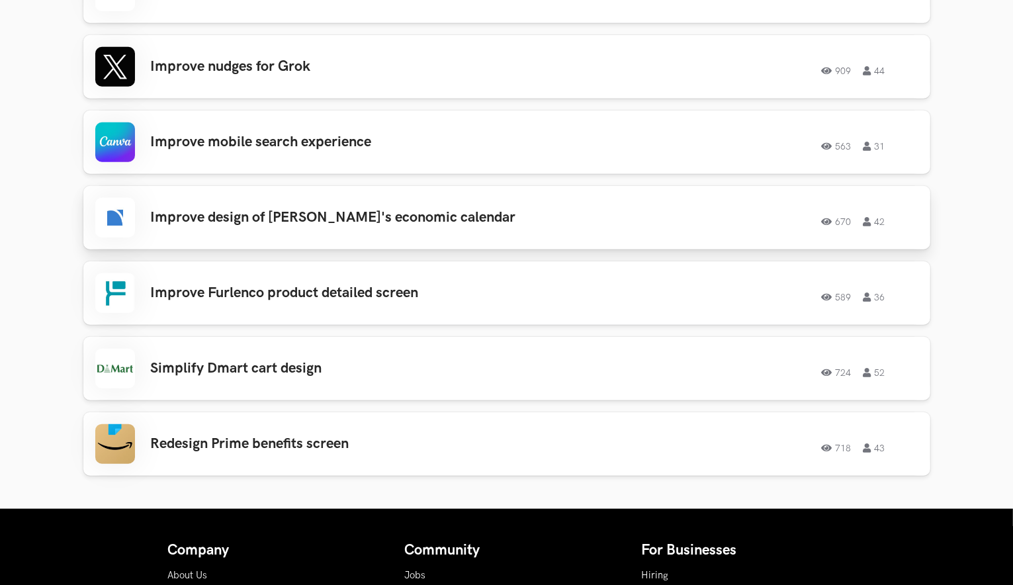
click at [381, 218] on h3 "Improve design of [PERSON_NAME]'s economic calendar" at bounding box center [339, 217] width 376 height 17
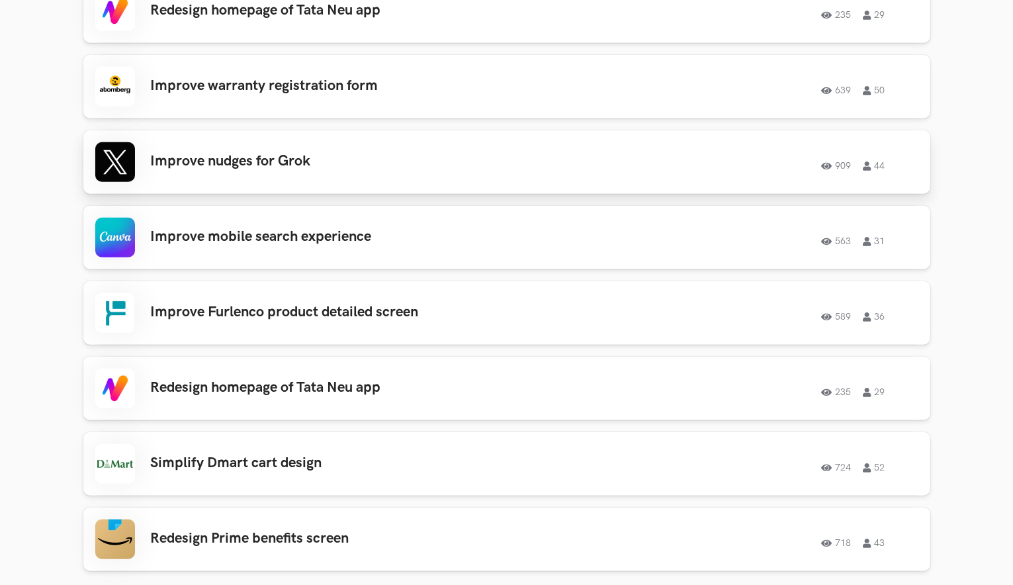
scroll to position [1390, 0]
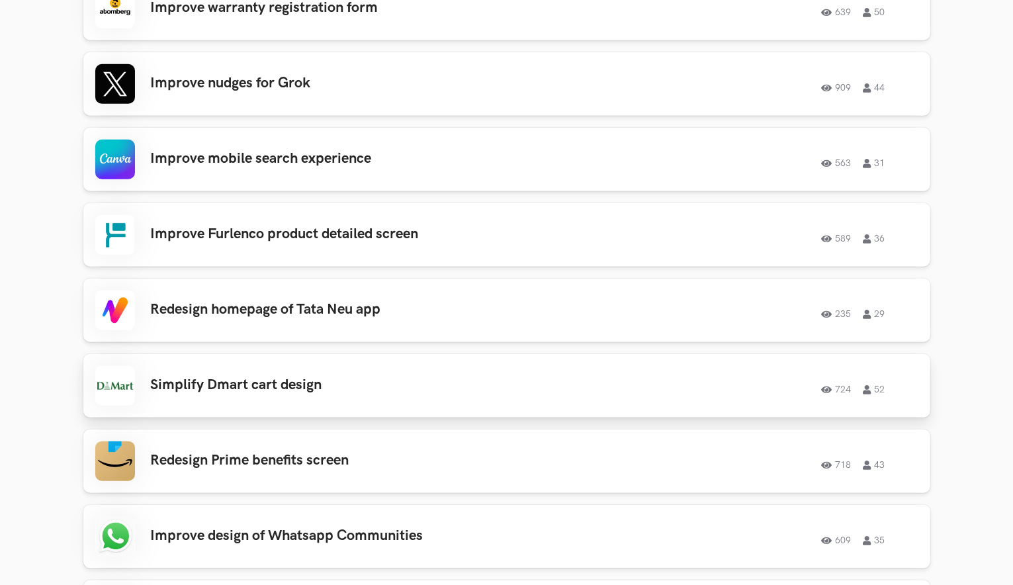
click at [330, 384] on h3 "Simplify Dmart cart design" at bounding box center [339, 385] width 376 height 17
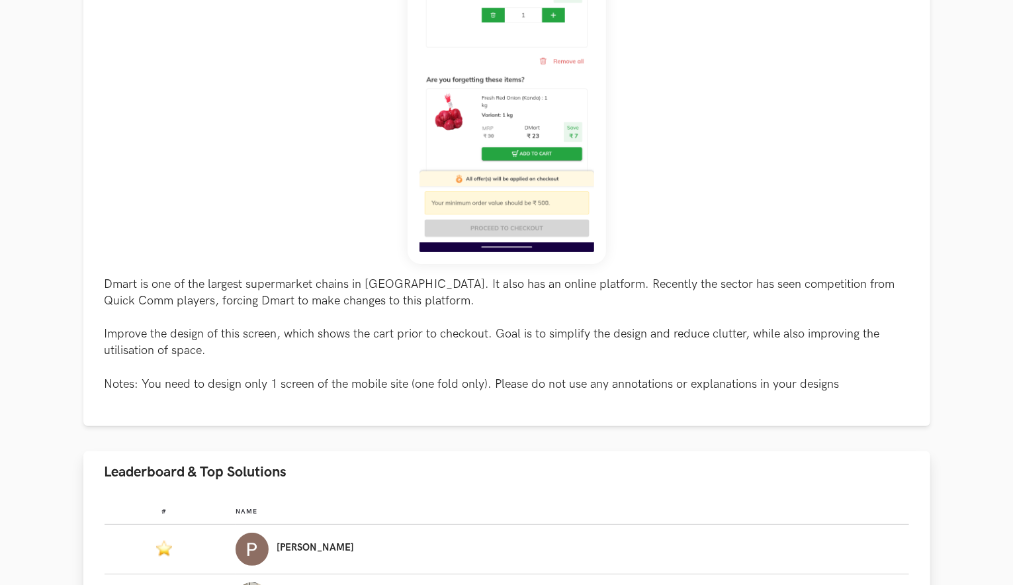
scroll to position [463, 0]
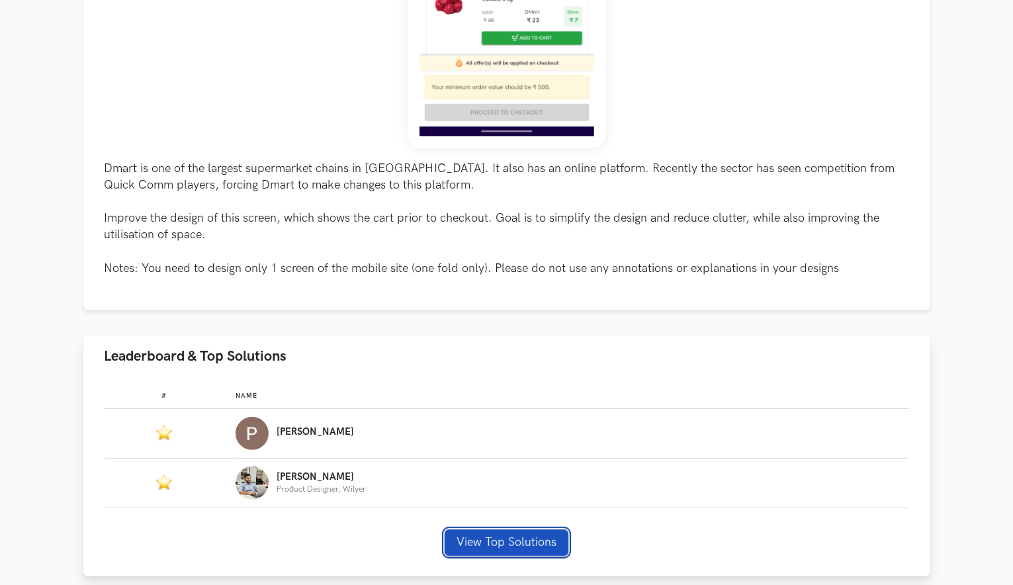
click at [484, 543] on button "View Top Solutions" at bounding box center [507, 542] width 124 height 26
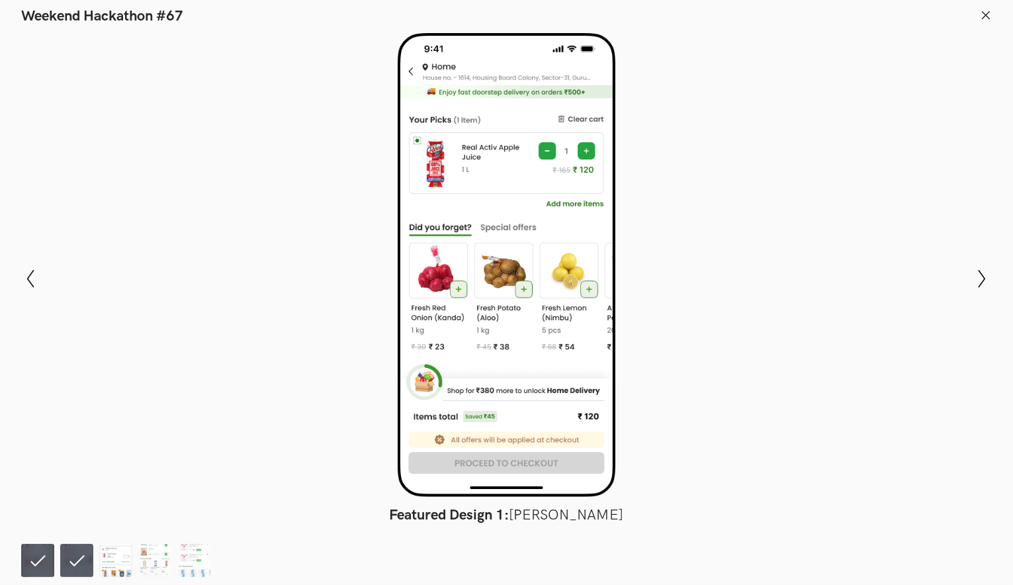
click at [121, 557] on img at bounding box center [115, 560] width 33 height 33
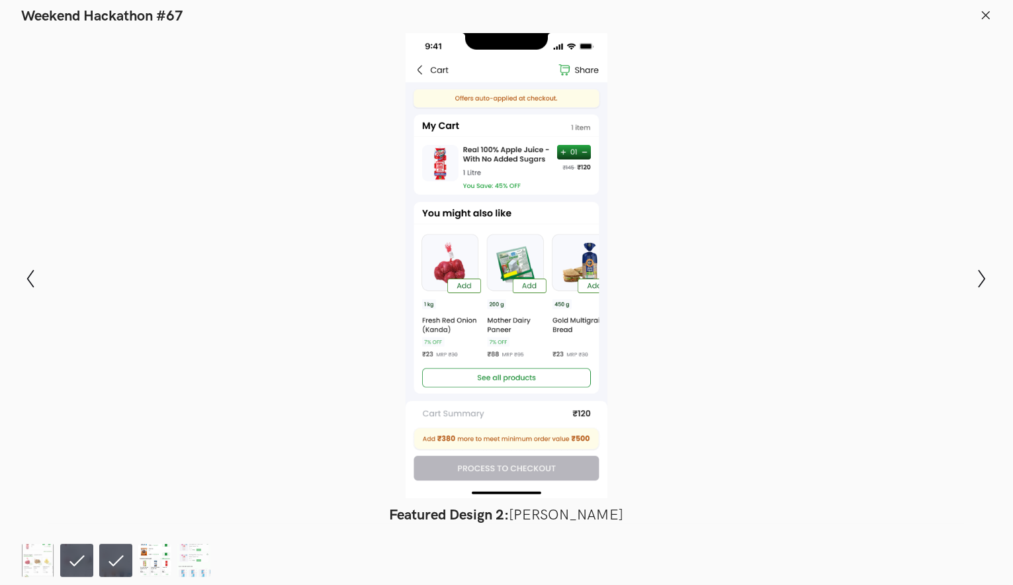
click at [149, 561] on img at bounding box center [154, 560] width 33 height 33
click at [189, 565] on img at bounding box center [193, 560] width 33 height 33
click at [111, 550] on img at bounding box center [115, 560] width 33 height 33
click at [989, 17] on line at bounding box center [986, 14] width 7 height 7
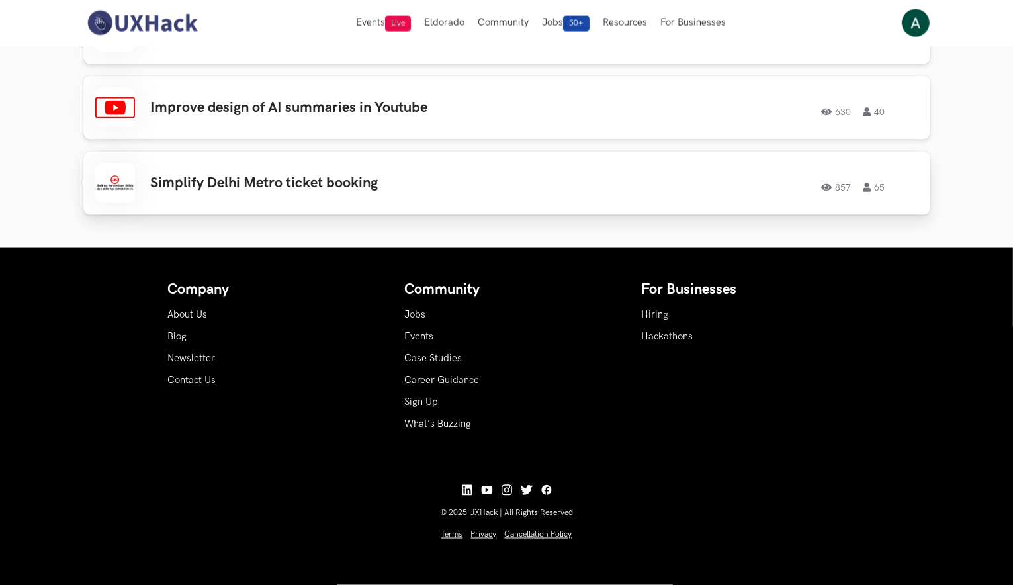
scroll to position [1766, 0]
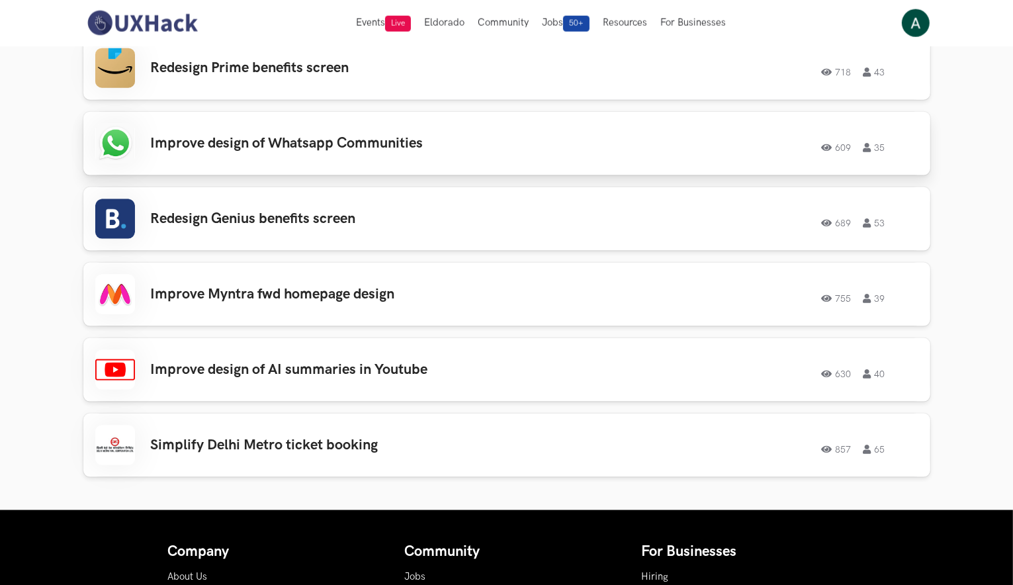
click at [292, 142] on h3 "Improve design of Whatsapp Communities" at bounding box center [339, 143] width 376 height 17
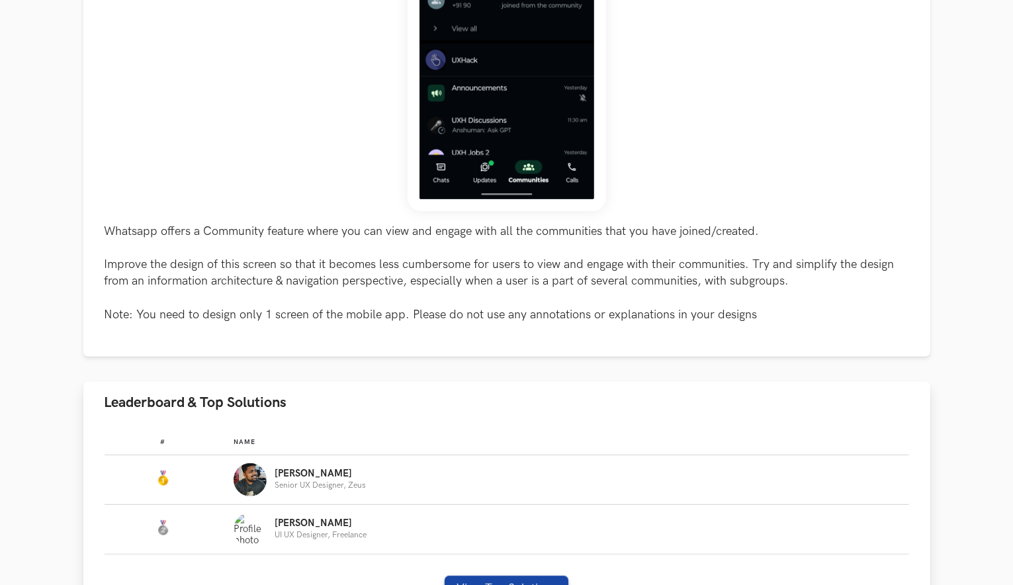
scroll to position [529, 0]
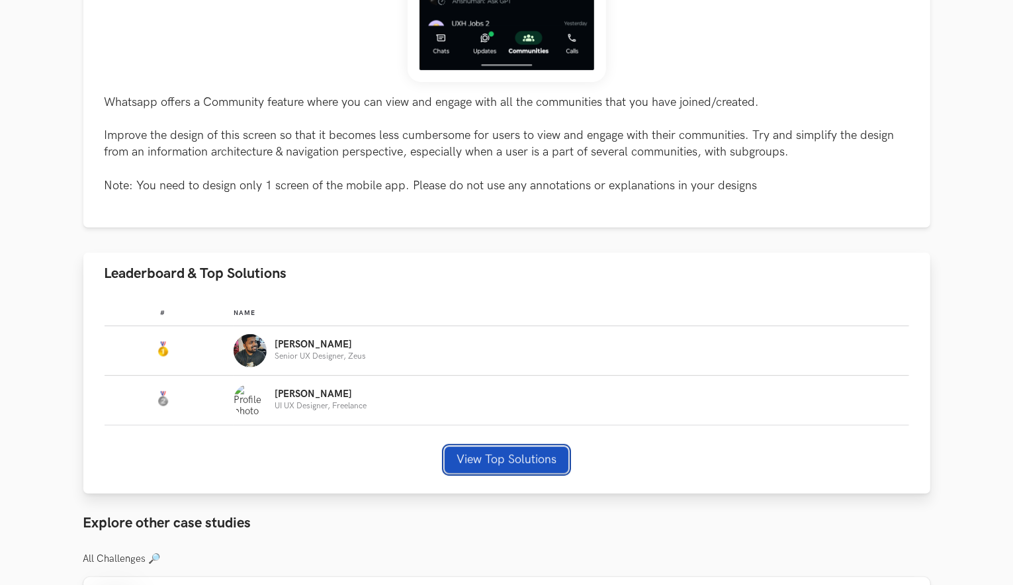
click at [461, 452] on button "View Top Solutions" at bounding box center [507, 460] width 124 height 26
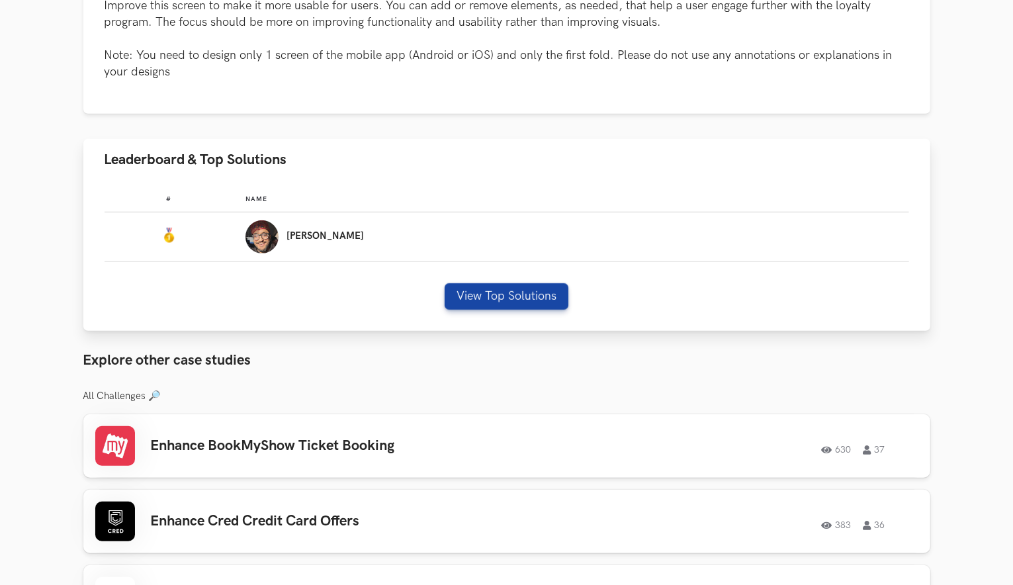
scroll to position [794, 0]
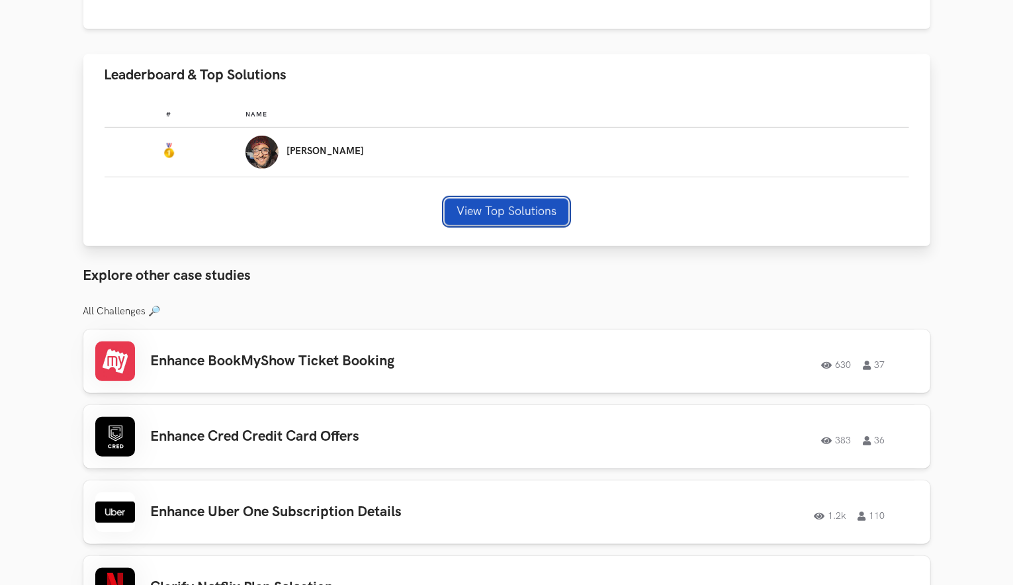
click at [531, 212] on button "View Top Solutions" at bounding box center [507, 212] width 124 height 26
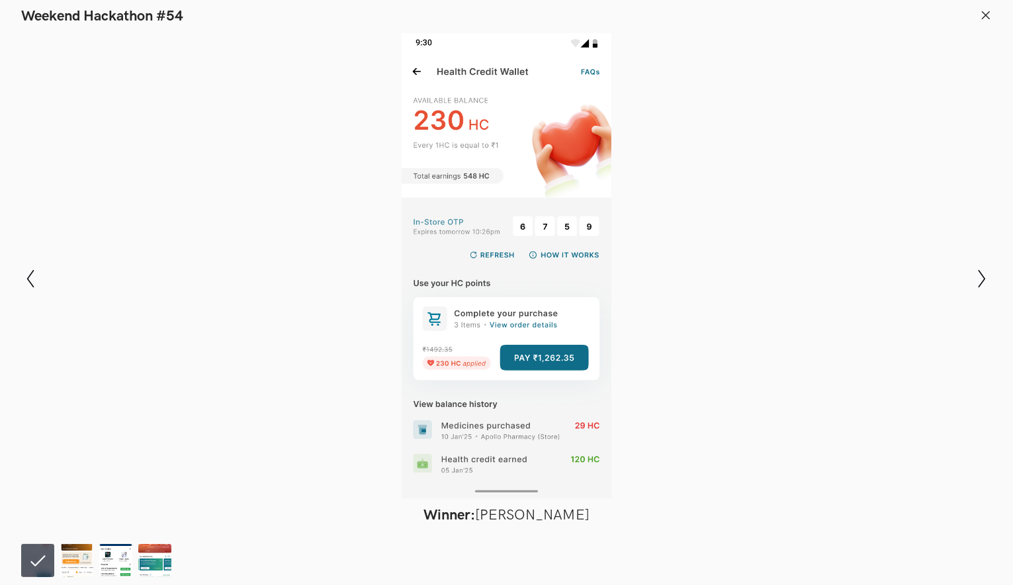
scroll to position [1324, 0]
click at [80, 547] on img at bounding box center [76, 560] width 33 height 33
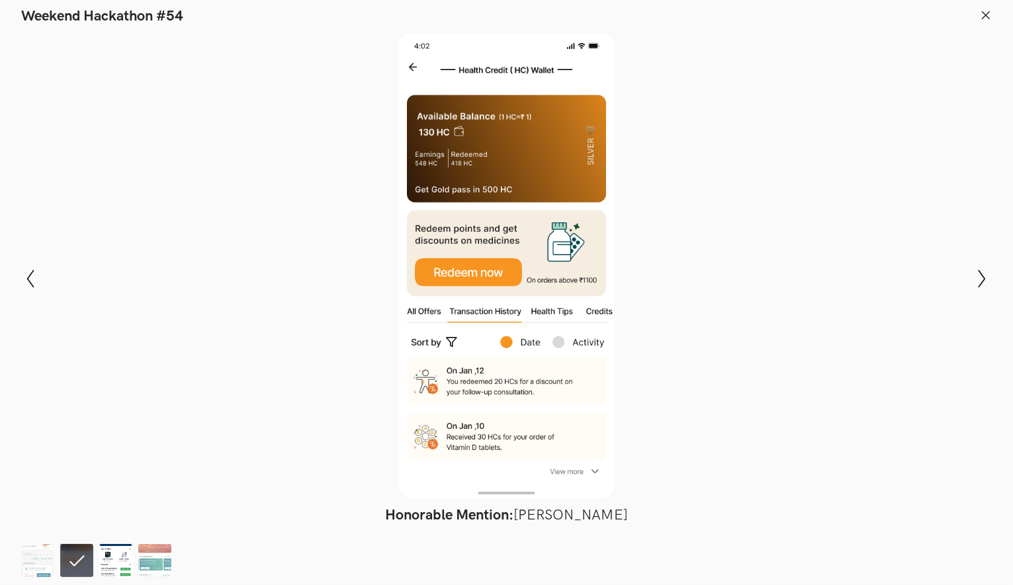
click at [106, 547] on img at bounding box center [115, 560] width 33 height 33
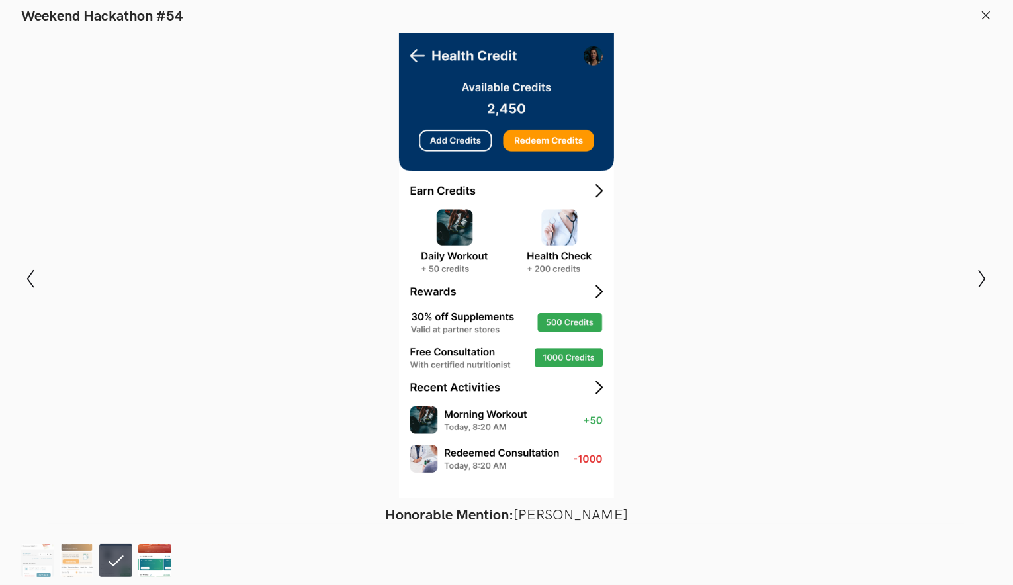
click at [152, 566] on img at bounding box center [154, 560] width 33 height 33
